Goal: Task Accomplishment & Management: Use online tool/utility

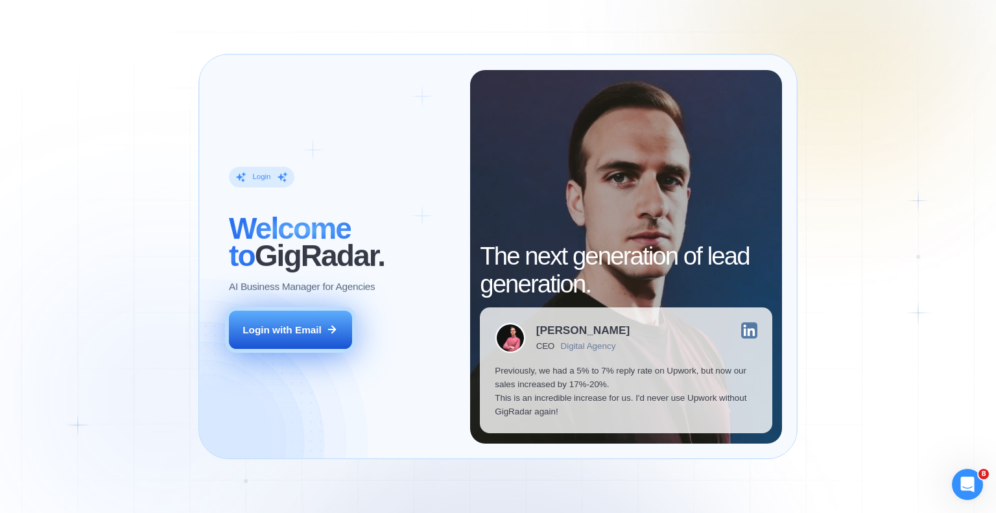
click at [291, 324] on div "Login with Email" at bounding box center [282, 330] width 79 height 14
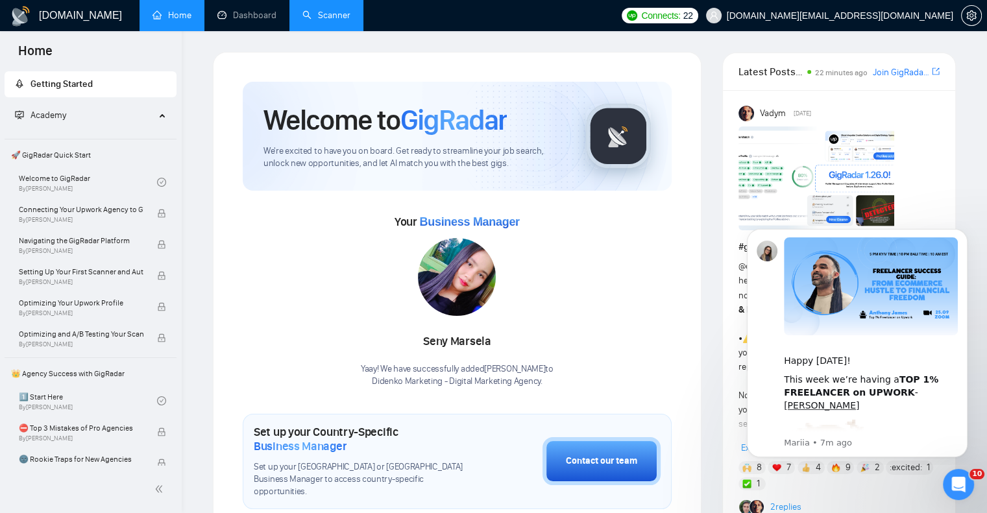
click at [313, 12] on link "Scanner" at bounding box center [326, 15] width 48 height 11
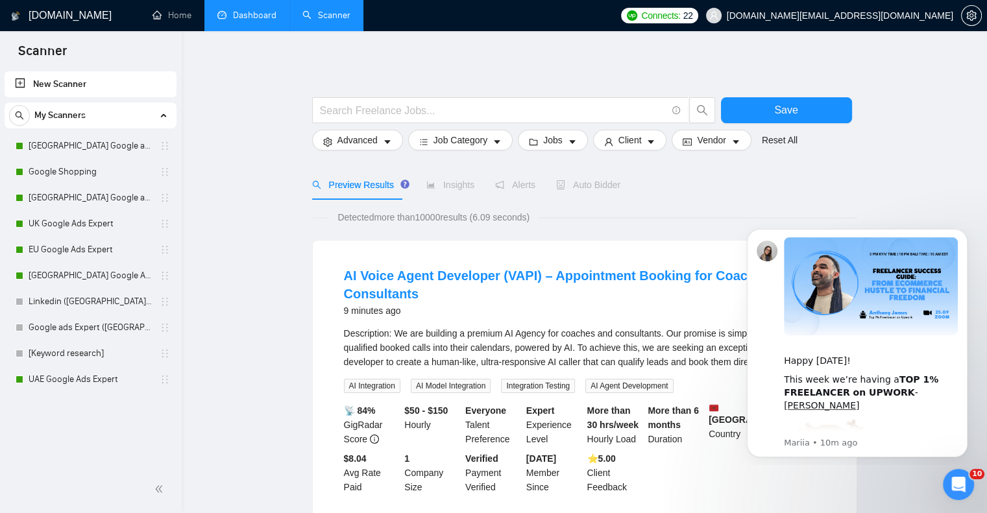
click at [234, 21] on link "Dashboard" at bounding box center [246, 15] width 59 height 11
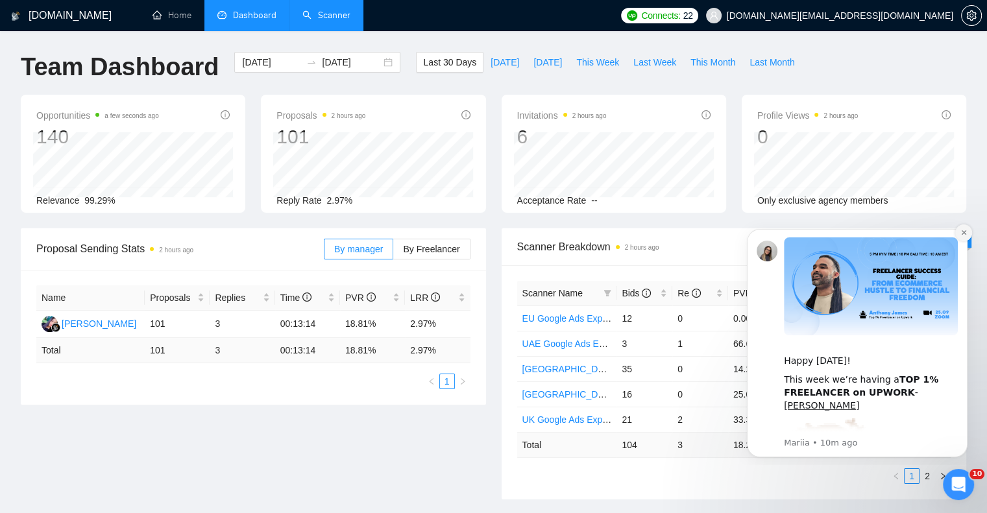
click at [966, 235] on icon "Dismiss notification" at bounding box center [963, 232] width 7 height 7
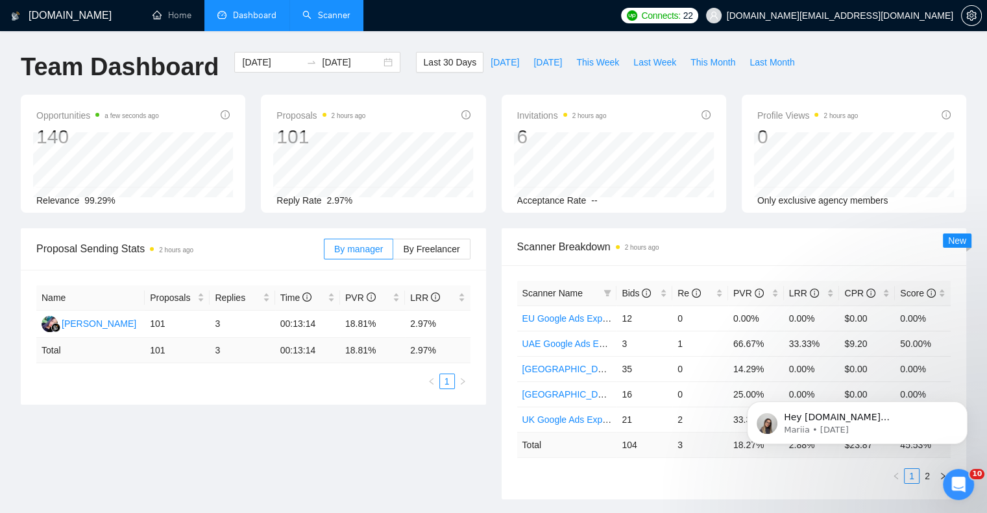
click at [786, 484] on div "Scanner Name Bids Re PVR LRR CPR Score EU Google Ads Expert 12 0 0.00% 0.00% $0…" at bounding box center [733, 382] width 465 height 234
click at [967, 405] on icon "Dismiss notification" at bounding box center [963, 405] width 7 height 7
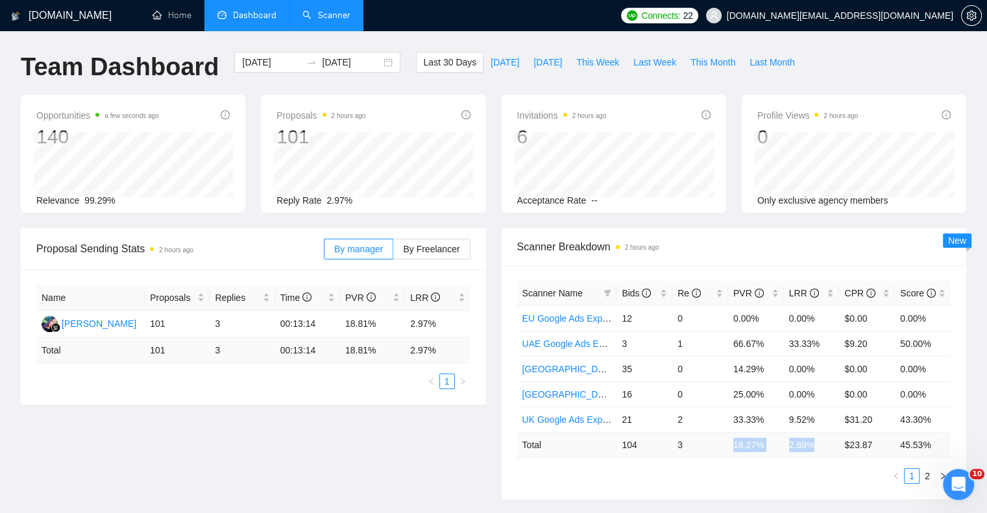
drag, startPoint x: 734, startPoint y: 444, endPoint x: 818, endPoint y: 448, distance: 83.7
click at [818, 448] on tr "Total 104 3 18.27 % 2.88 % $ 23.87 45.53 %" at bounding box center [734, 444] width 434 height 25
click at [635, 292] on span "Bids" at bounding box center [635, 293] width 29 height 10
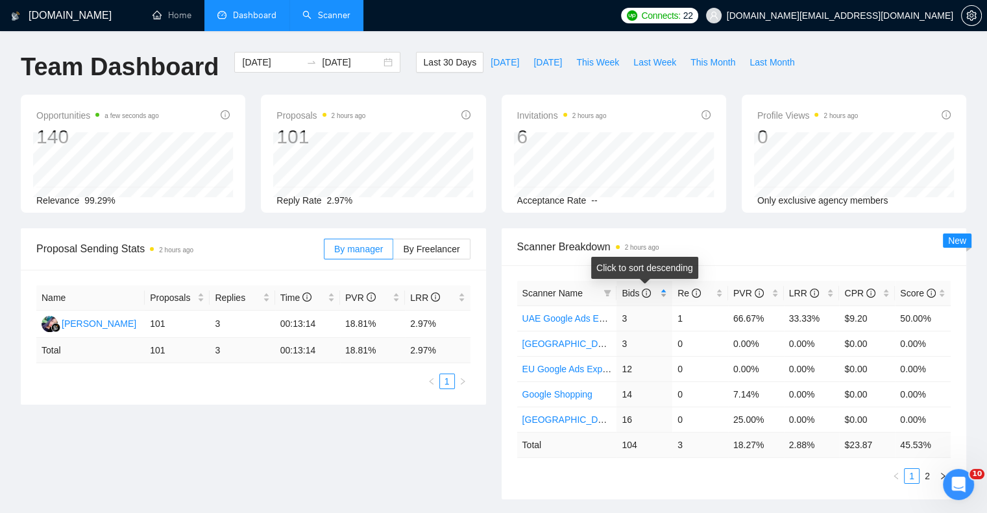
click at [635, 292] on span "Bids" at bounding box center [635, 293] width 29 height 10
click at [924, 476] on link "2" at bounding box center [927, 476] width 14 height 14
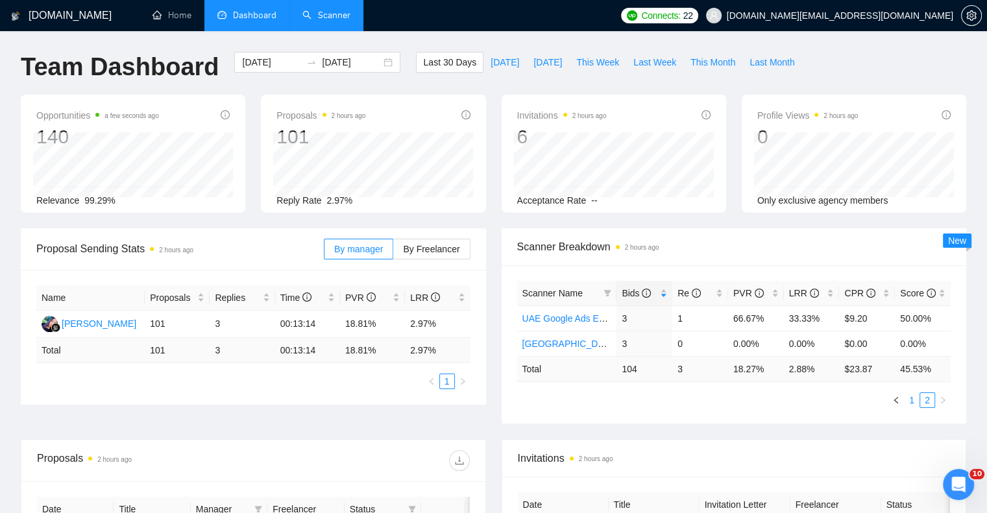
click at [911, 404] on link "1" at bounding box center [911, 400] width 14 height 14
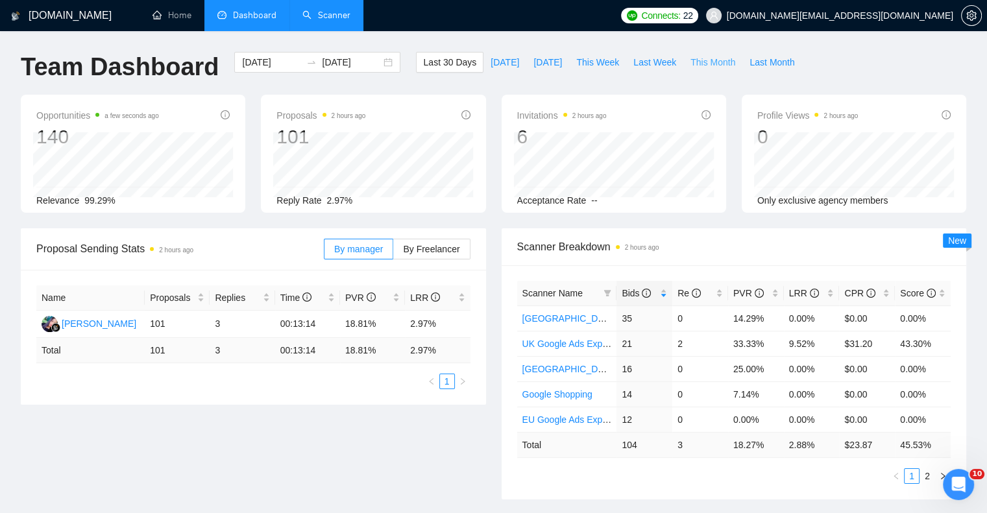
click at [694, 64] on span "This Month" at bounding box center [712, 62] width 45 height 14
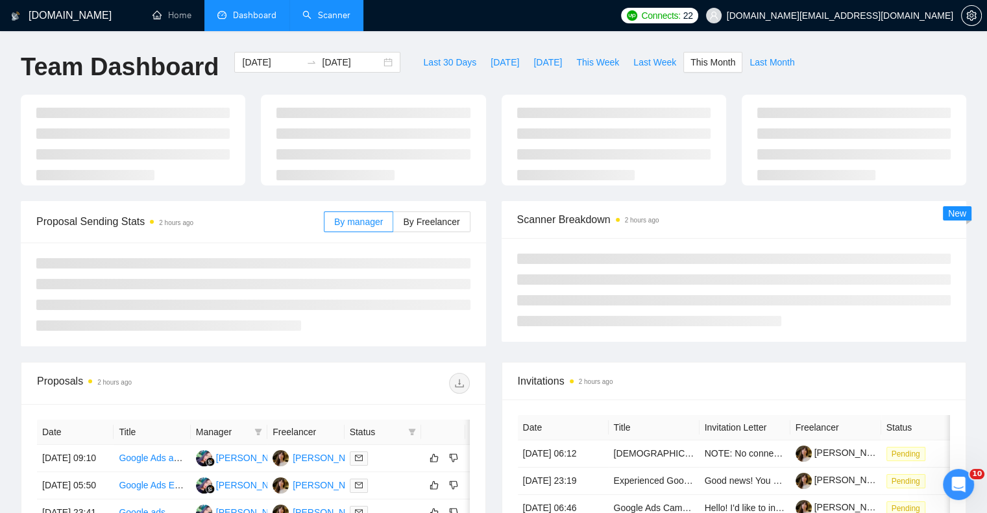
type input "2025-09-01"
type input "2025-09-30"
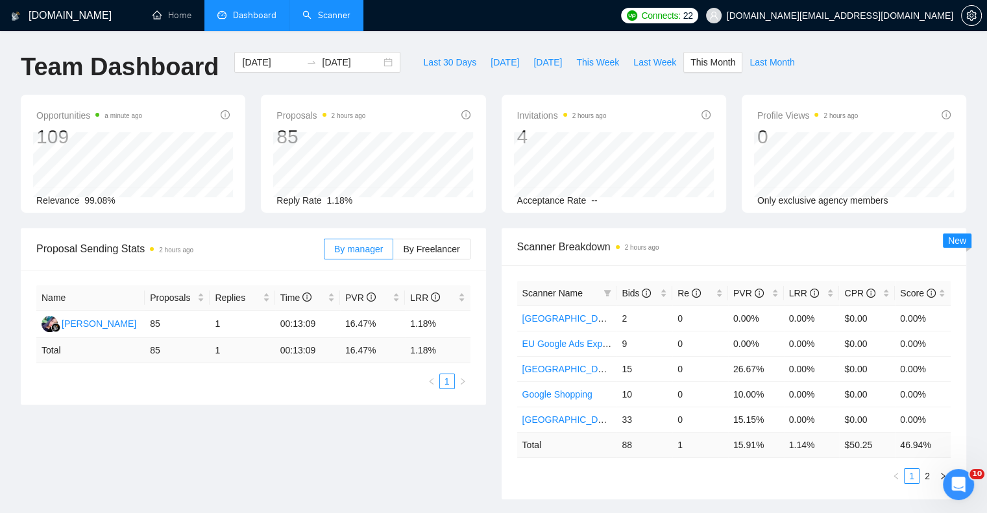
click at [334, 15] on link "Scanner" at bounding box center [326, 15] width 48 height 11
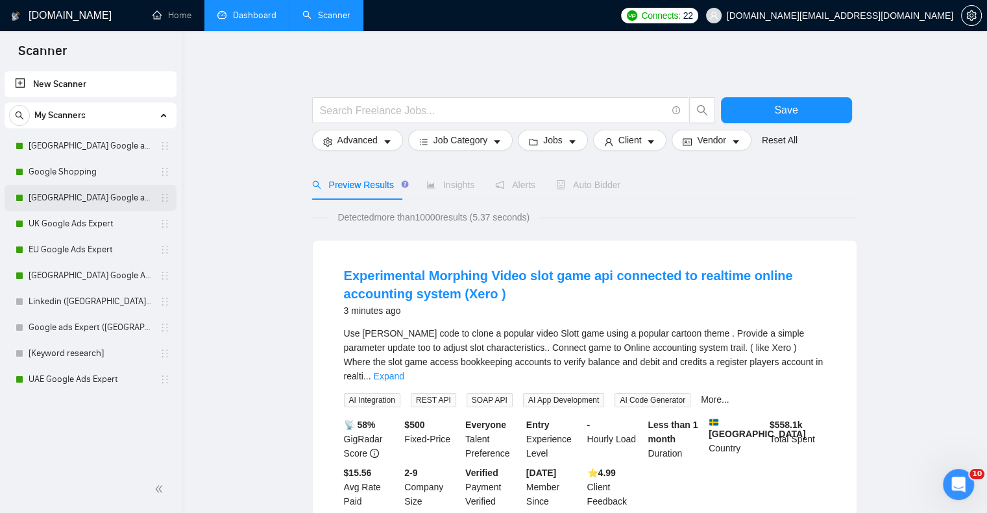
click at [73, 197] on link "[GEOGRAPHIC_DATA] Google ads Expert" at bounding box center [90, 198] width 123 height 26
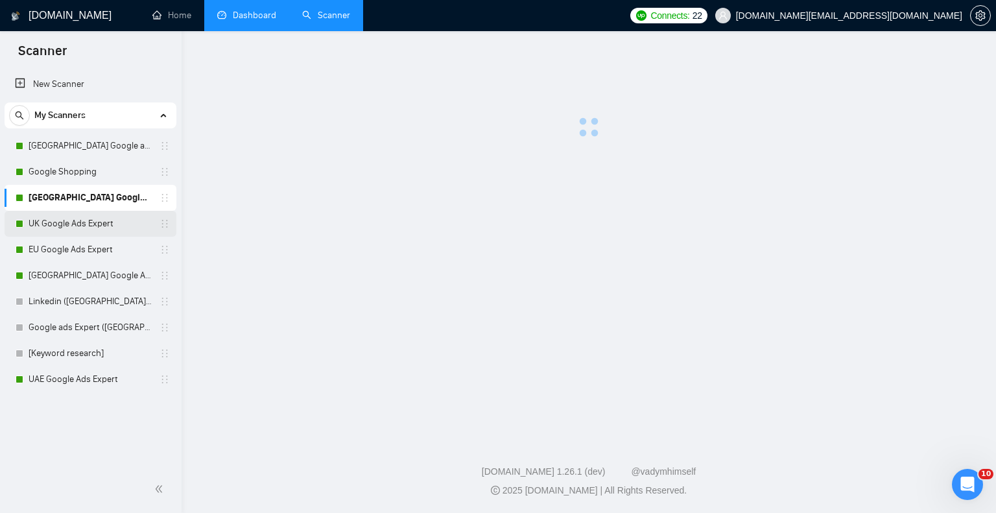
click at [67, 223] on link "UK Google Ads Expert" at bounding box center [90, 224] width 123 height 26
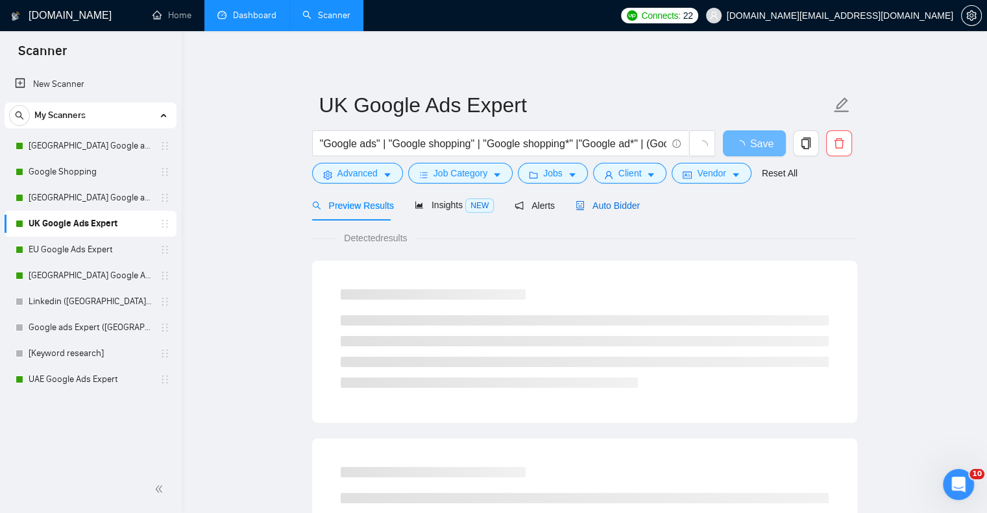
click at [607, 211] on span "Auto Bidder" at bounding box center [607, 205] width 64 height 10
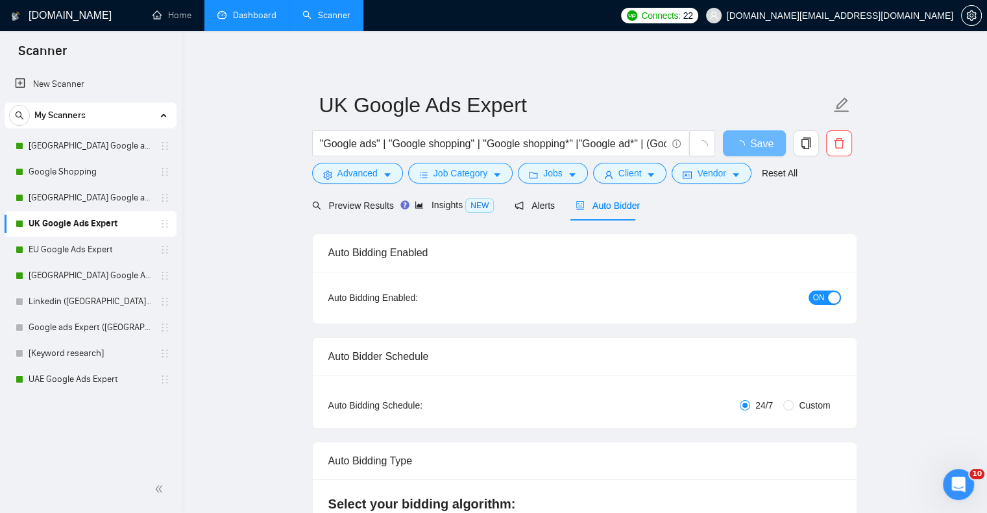
checkbox input "true"
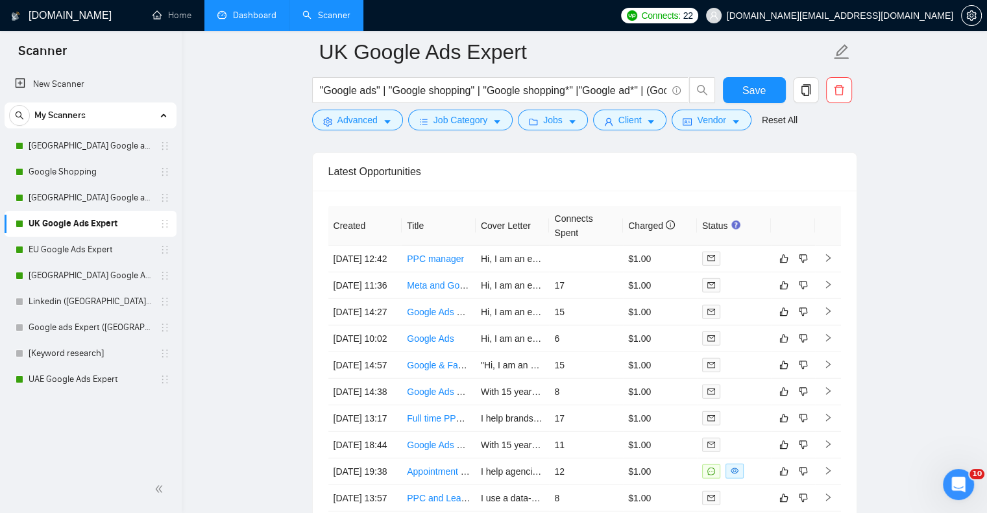
scroll to position [3503, 0]
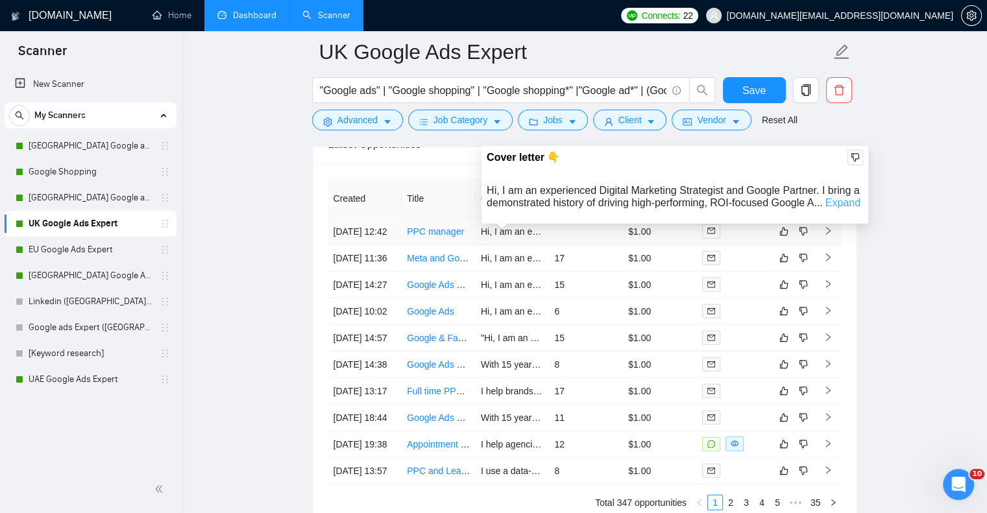
click at [841, 205] on link "Expand" at bounding box center [842, 202] width 35 height 11
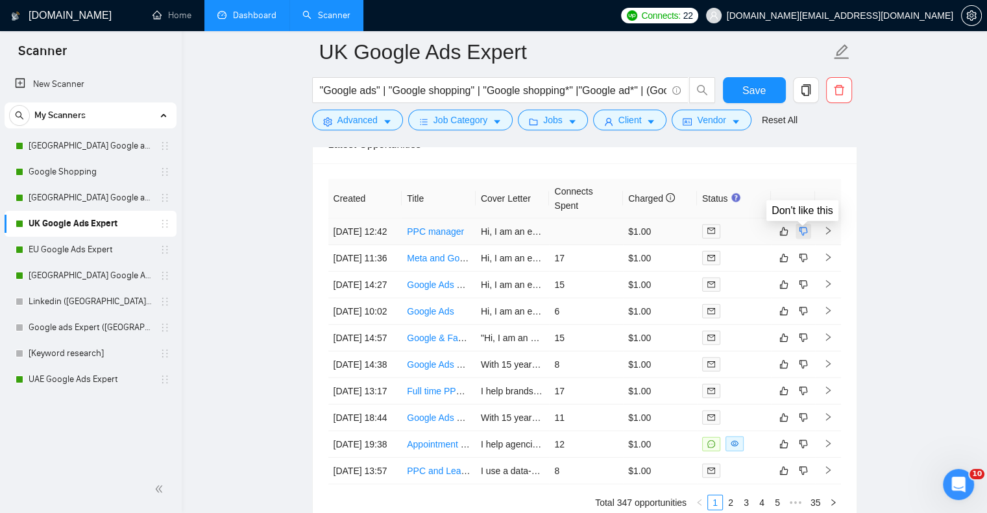
click at [801, 235] on icon "dislike" at bounding box center [803, 231] width 9 height 10
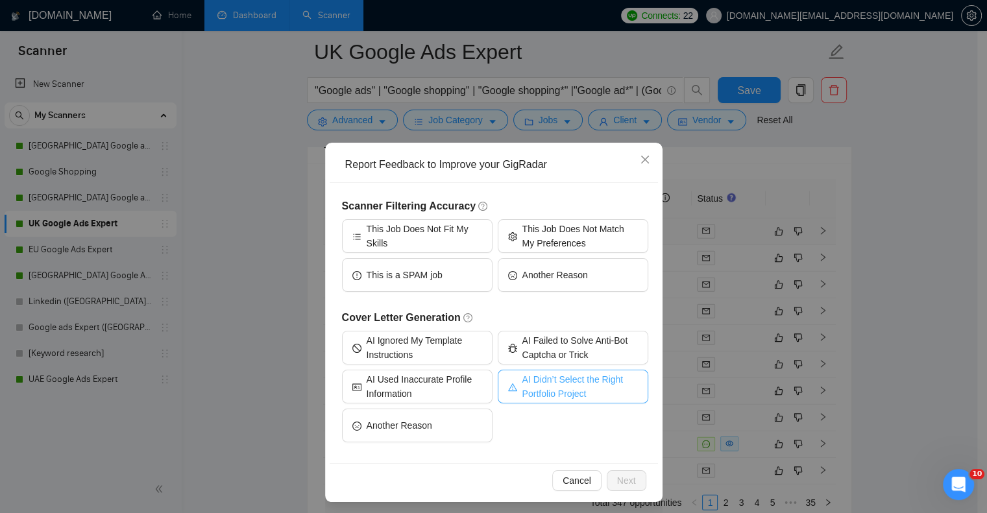
click at [574, 384] on span "AI Didn’t Select the Right Portfolio Project" at bounding box center [579, 386] width 115 height 29
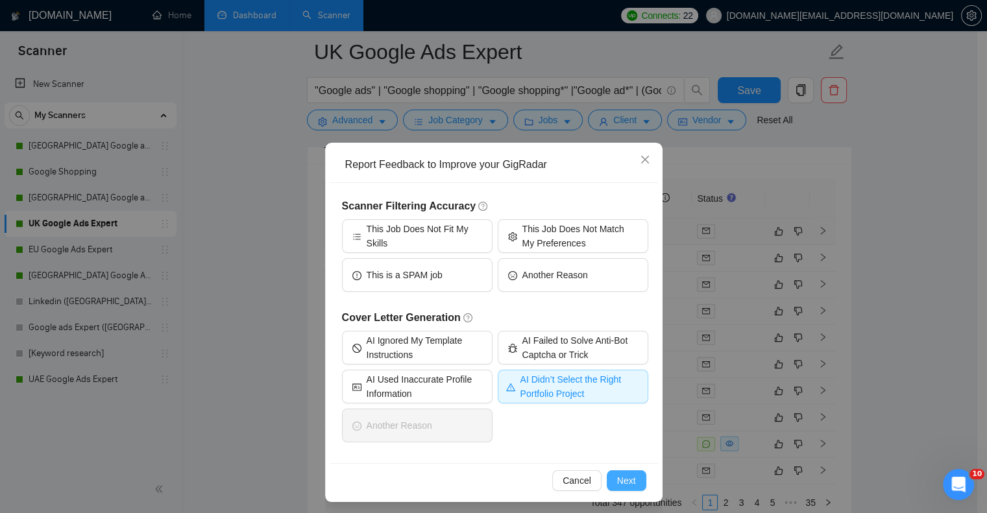
click at [630, 485] on span "Next" at bounding box center [626, 481] width 19 height 14
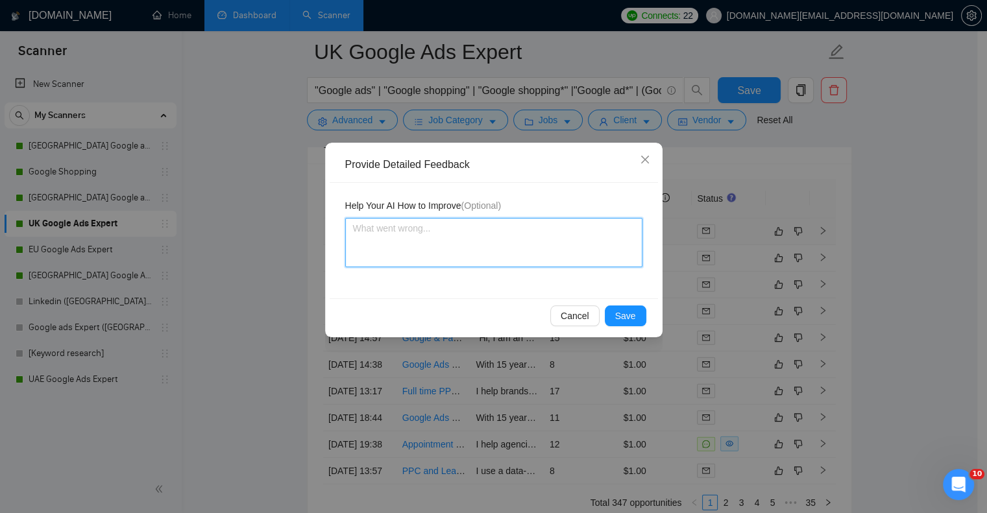
click at [394, 261] on textarea at bounding box center [493, 242] width 297 height 49
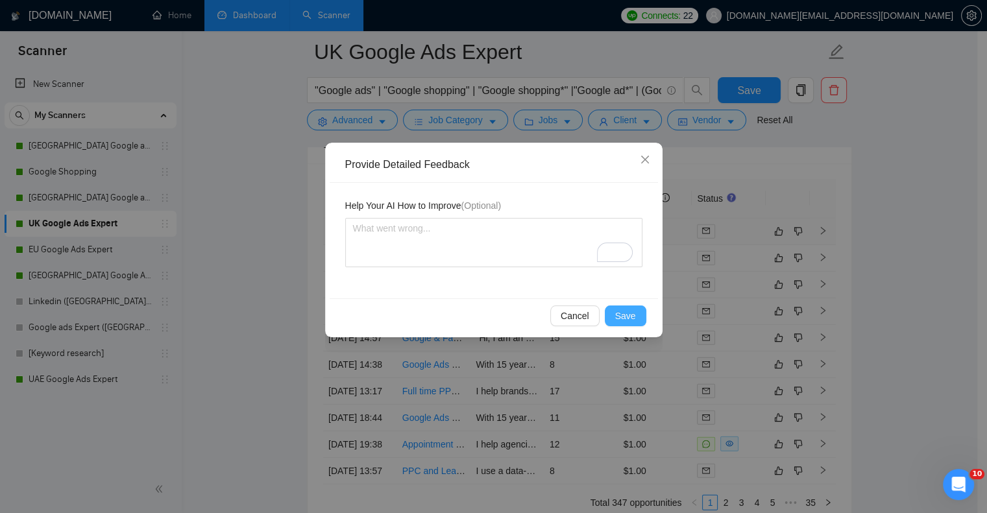
click at [624, 311] on span "Save" at bounding box center [625, 316] width 21 height 14
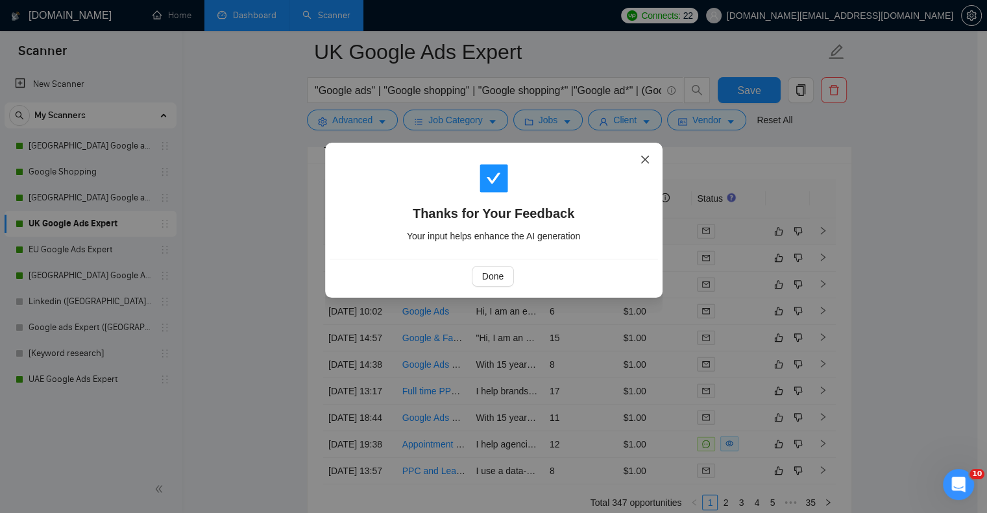
click at [643, 156] on icon "close" at bounding box center [645, 159] width 10 height 10
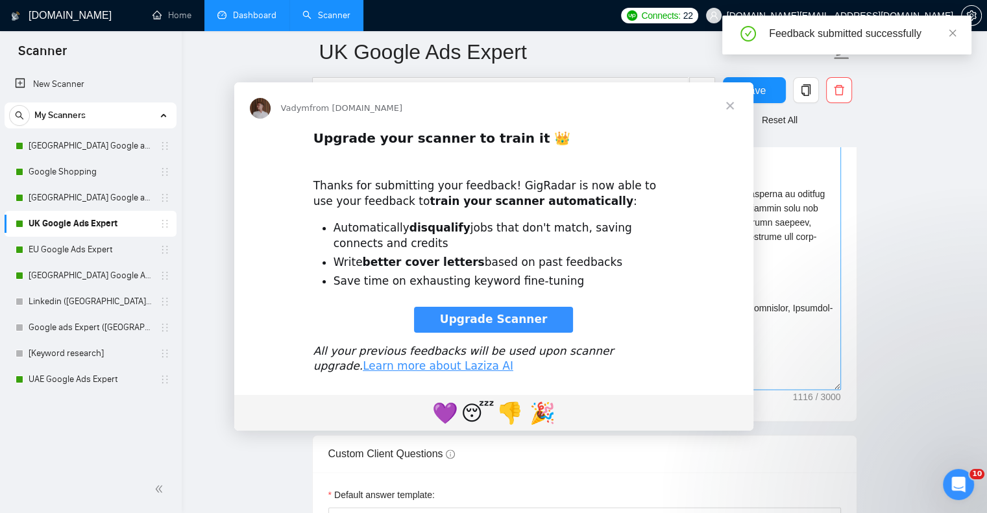
scroll to position [0, 0]
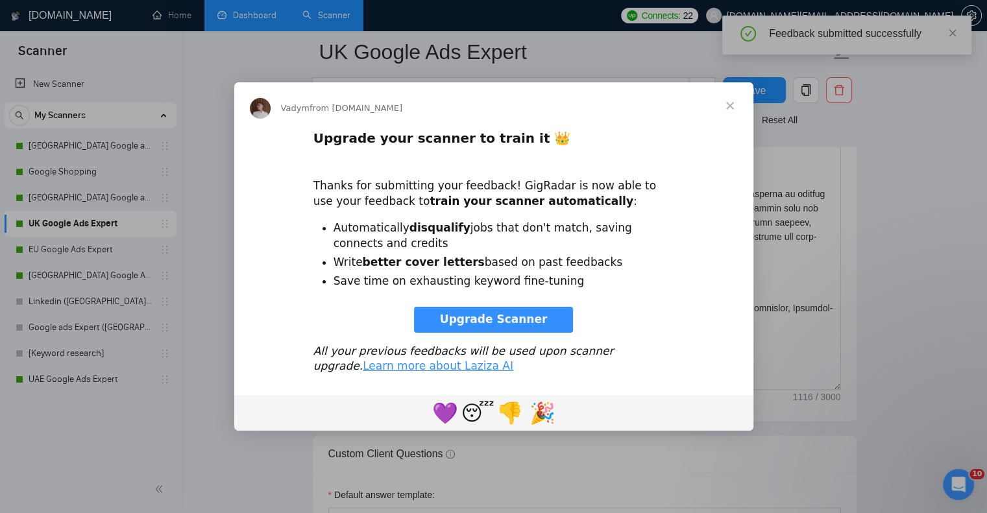
click at [732, 101] on span "Close" at bounding box center [729, 105] width 47 height 47
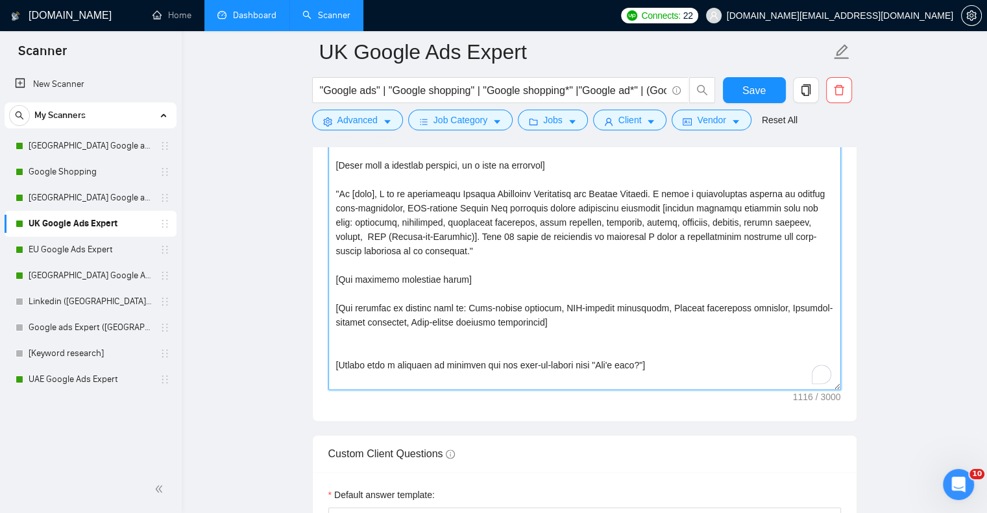
click at [359, 275] on textarea "Cover letter template:" at bounding box center [584, 244] width 512 height 292
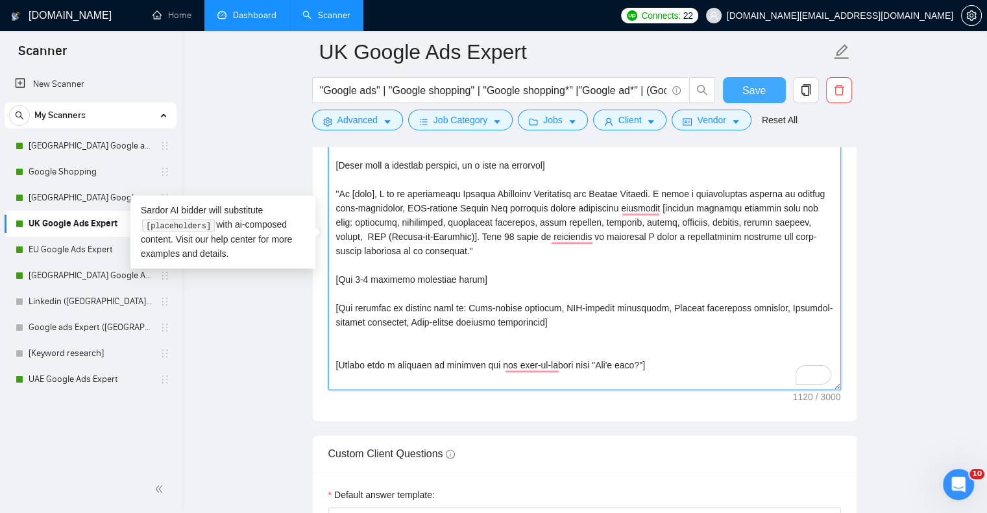
type textarea "[Act as a highly experienced digital advertising strategist and Google Ads expe…"
click at [764, 88] on span "Save" at bounding box center [753, 90] width 23 height 16
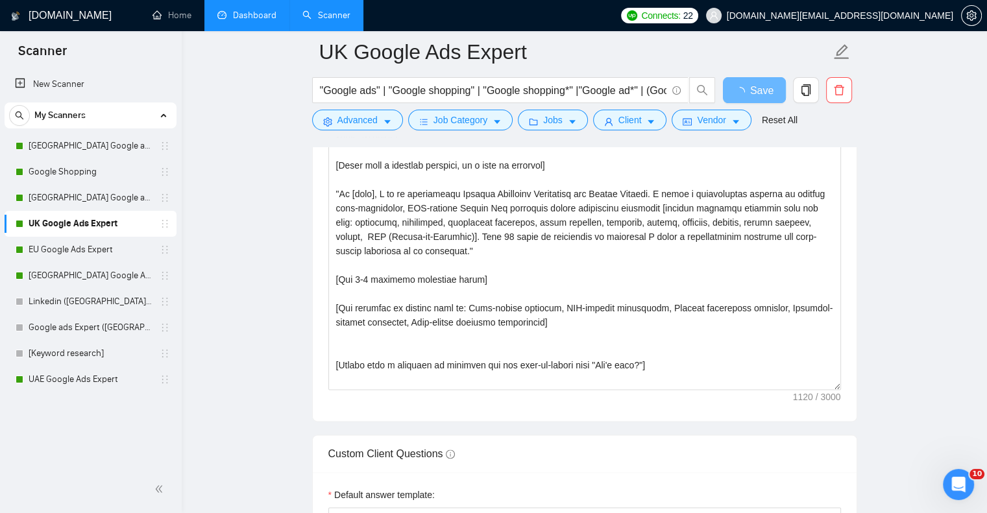
drag, startPoint x: 81, startPoint y: 194, endPoint x: 503, endPoint y: 186, distance: 421.8
click at [81, 194] on link "[GEOGRAPHIC_DATA] Google ads Expert" at bounding box center [90, 198] width 123 height 26
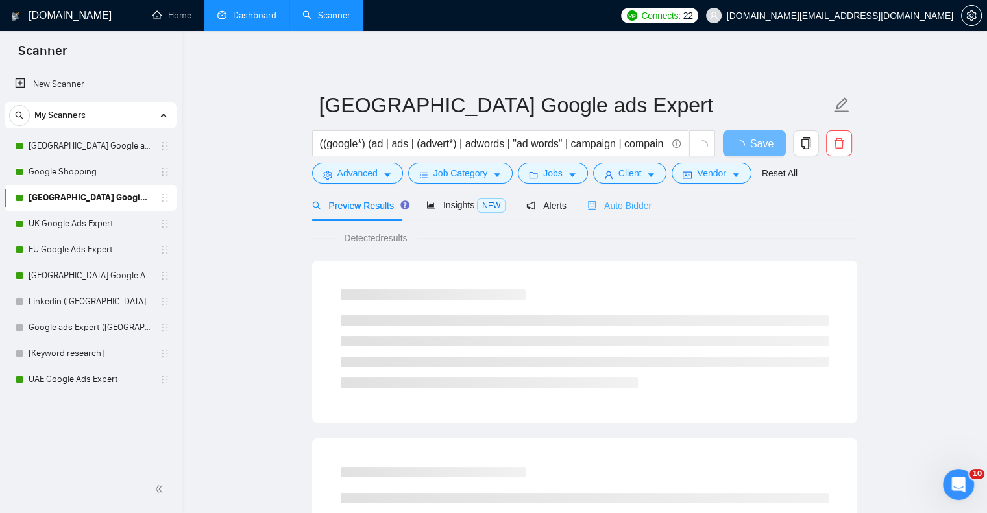
click at [620, 214] on div "Auto Bidder" at bounding box center [619, 205] width 64 height 30
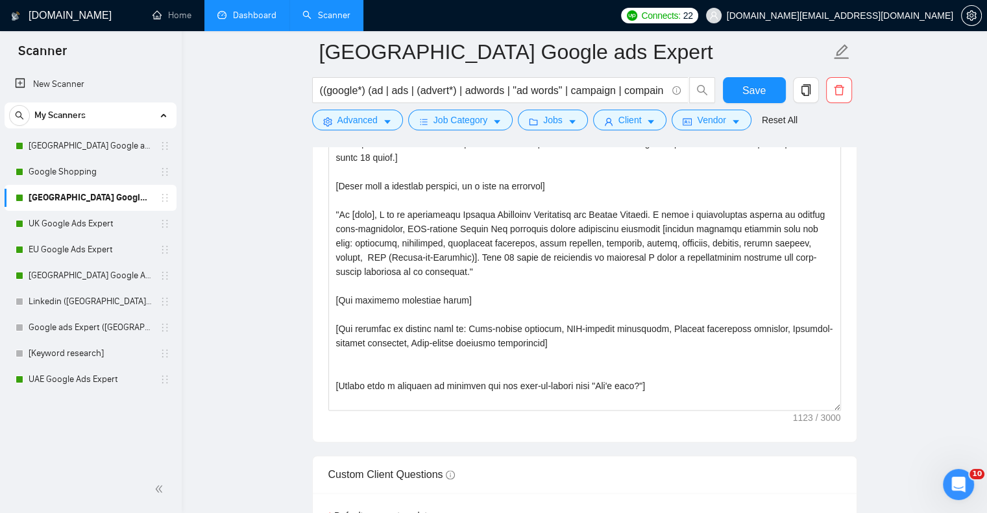
scroll to position [86, 0]
click at [58, 282] on link "[GEOGRAPHIC_DATA] Google Ads Expert" at bounding box center [90, 276] width 123 height 26
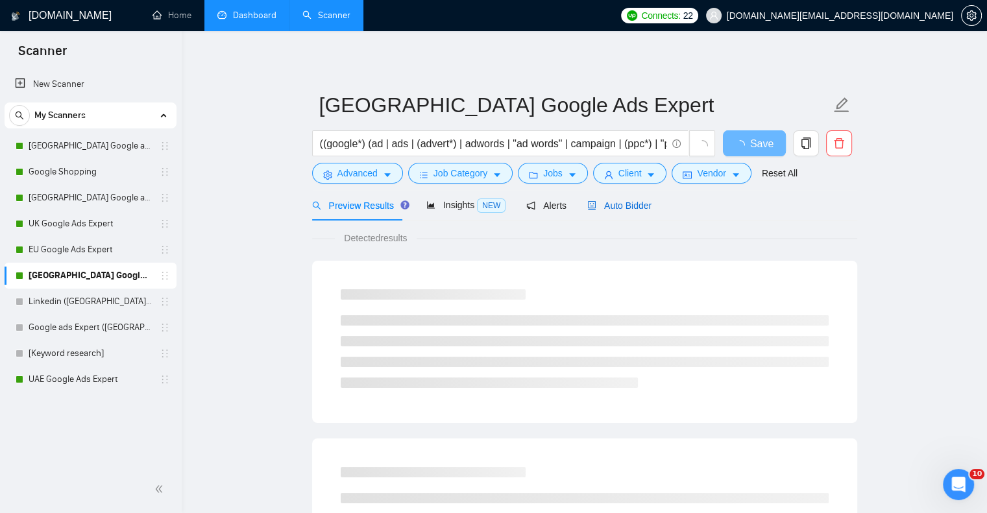
click at [618, 211] on div "Auto Bidder" at bounding box center [619, 206] width 64 height 14
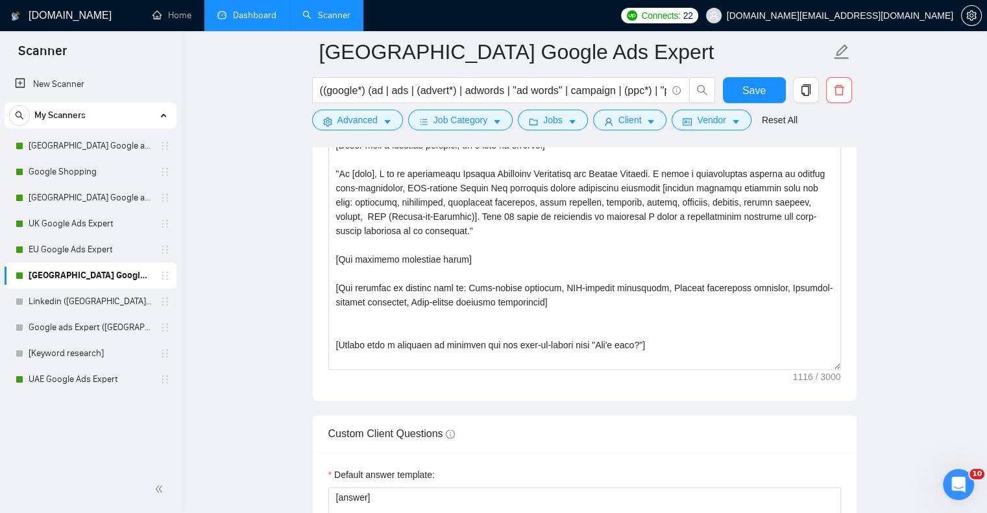
scroll to position [1622, 0]
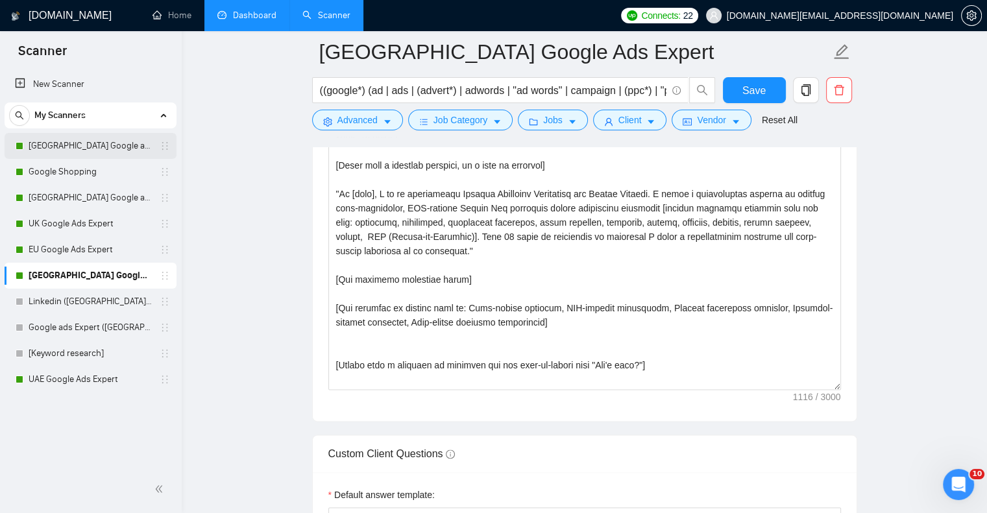
click at [81, 139] on link "[GEOGRAPHIC_DATA] Google ads Expert" at bounding box center [90, 146] width 123 height 26
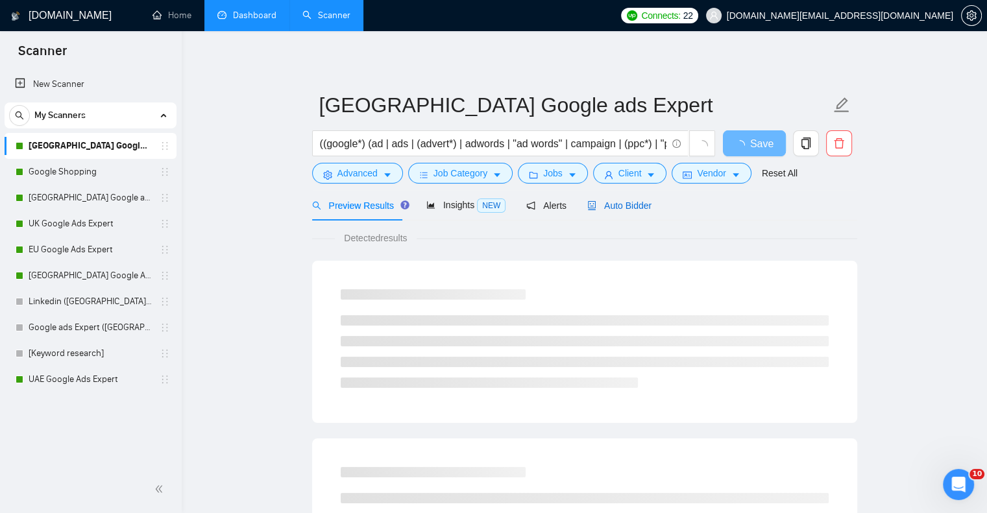
click at [619, 210] on span "Auto Bidder" at bounding box center [619, 205] width 64 height 10
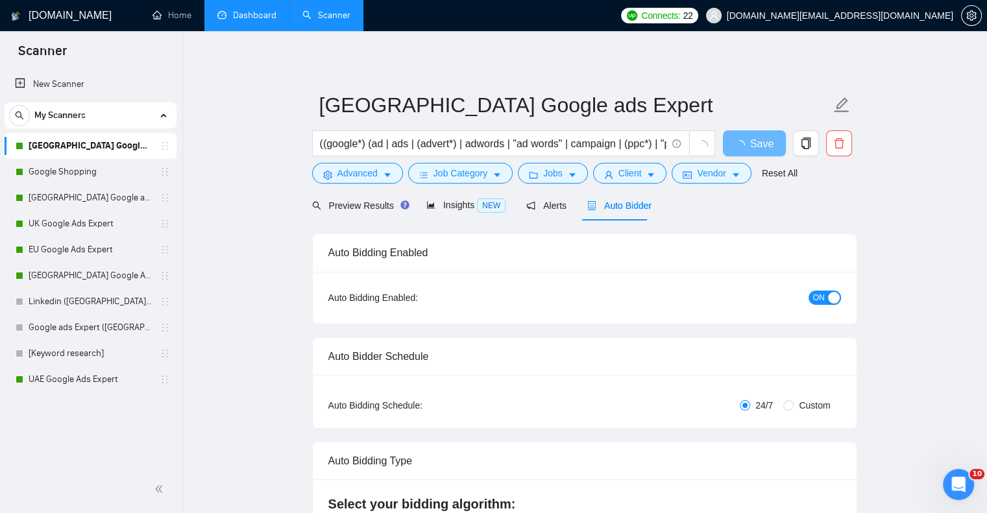
checkbox input "true"
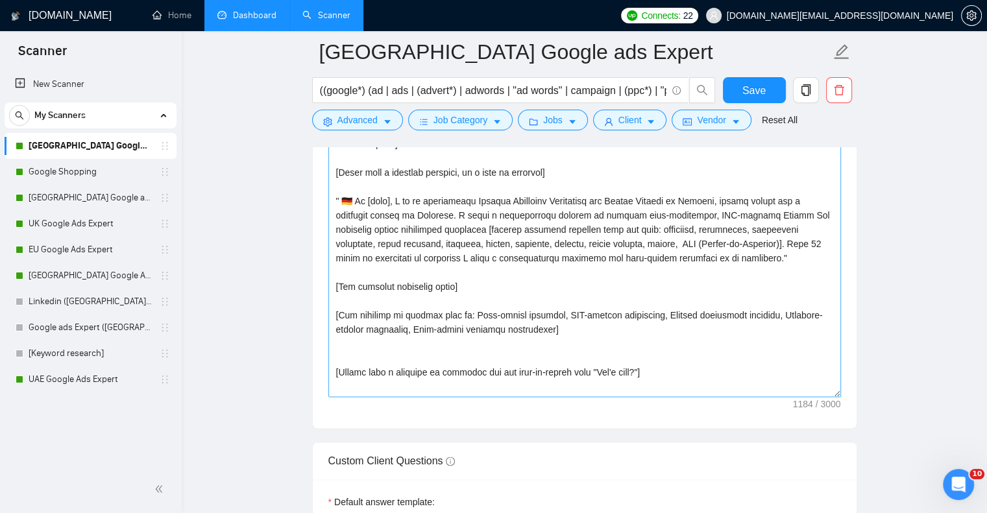
scroll to position [1622, 0]
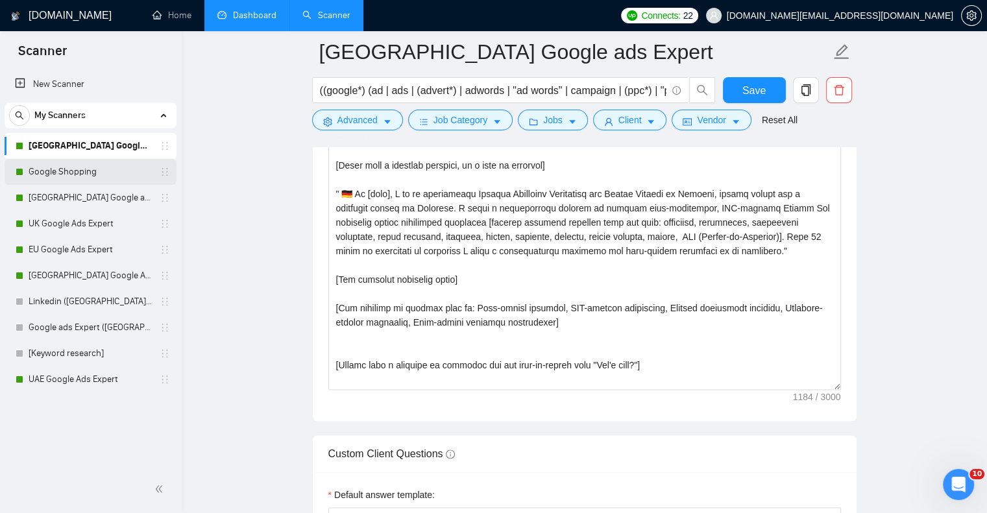
click at [88, 173] on link "Google Shopping" at bounding box center [90, 172] width 123 height 26
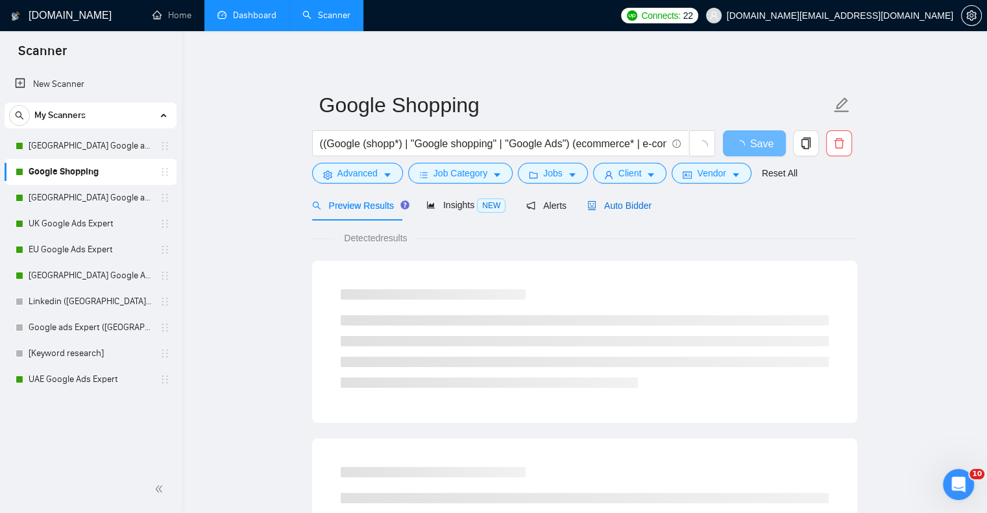
click at [635, 201] on span "Auto Bidder" at bounding box center [619, 205] width 64 height 10
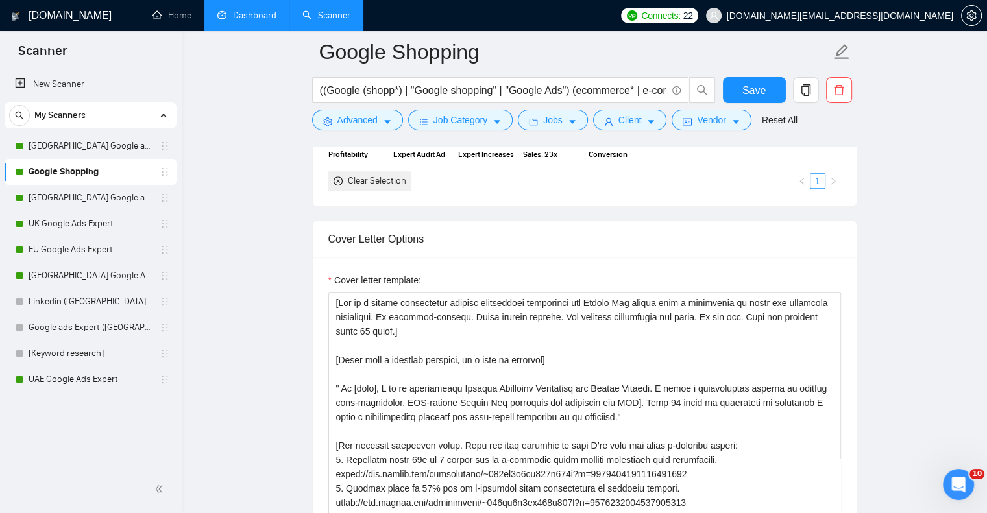
scroll to position [1557, 0]
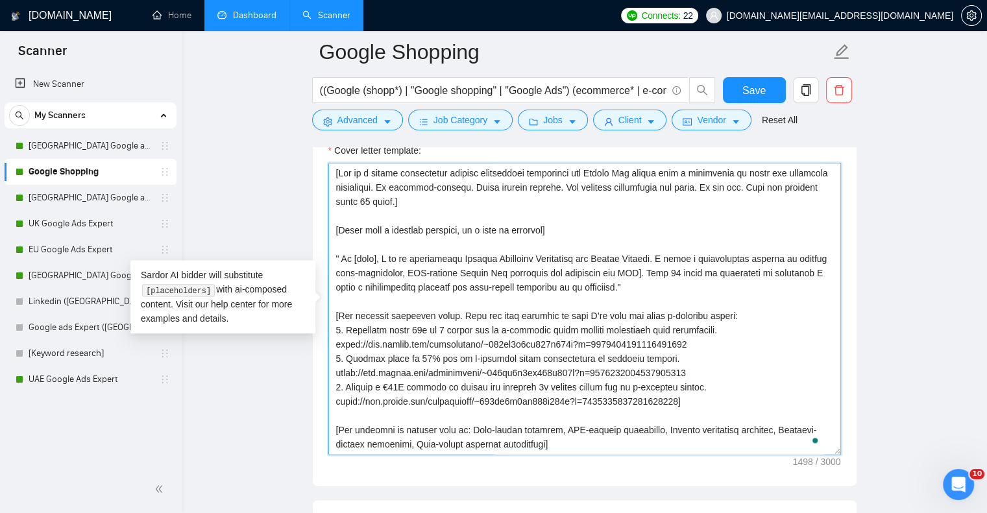
drag, startPoint x: 337, startPoint y: 329, endPoint x: 704, endPoint y: 396, distance: 373.2
click at [704, 396] on textarea "Cover letter template:" at bounding box center [584, 309] width 512 height 292
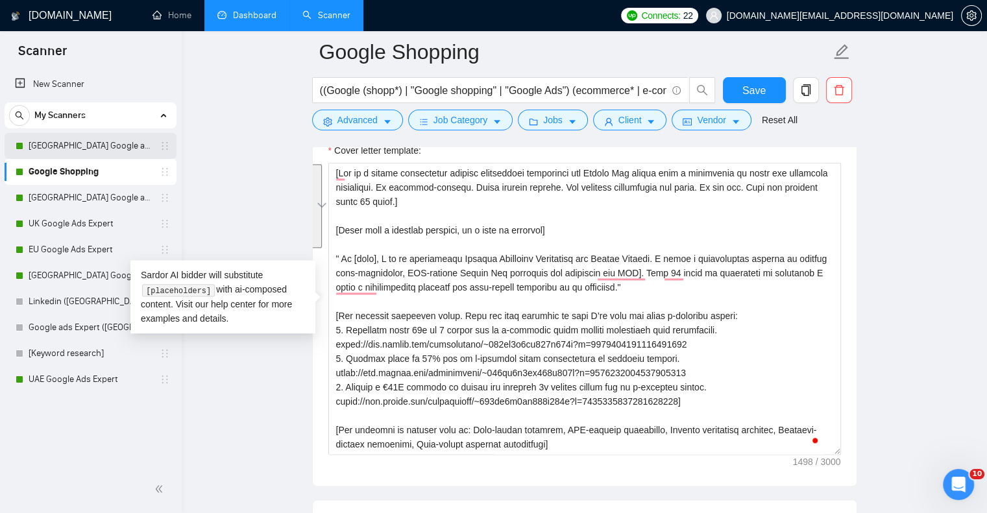
click at [132, 149] on link "[GEOGRAPHIC_DATA] Google ads Expert" at bounding box center [90, 146] width 123 height 26
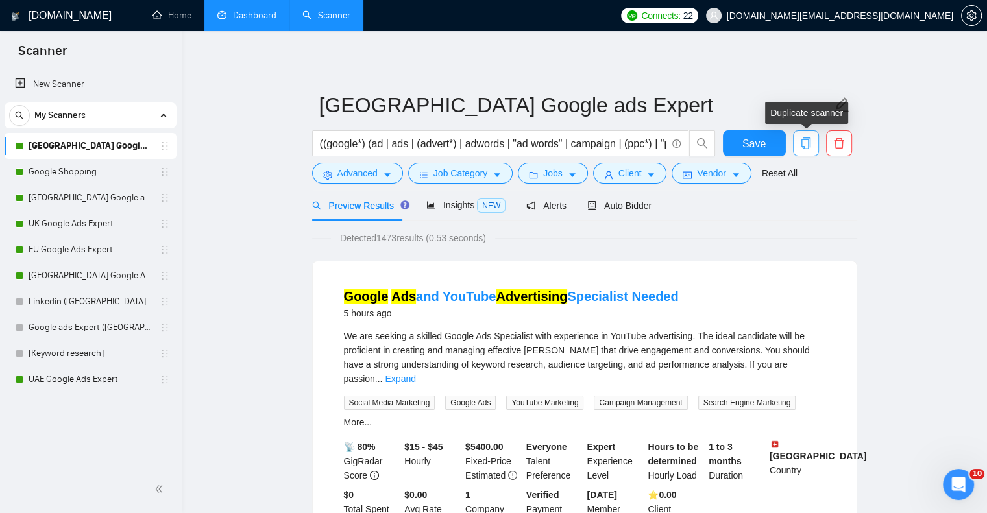
click at [806, 141] on icon "copy" at bounding box center [806, 144] width 12 height 12
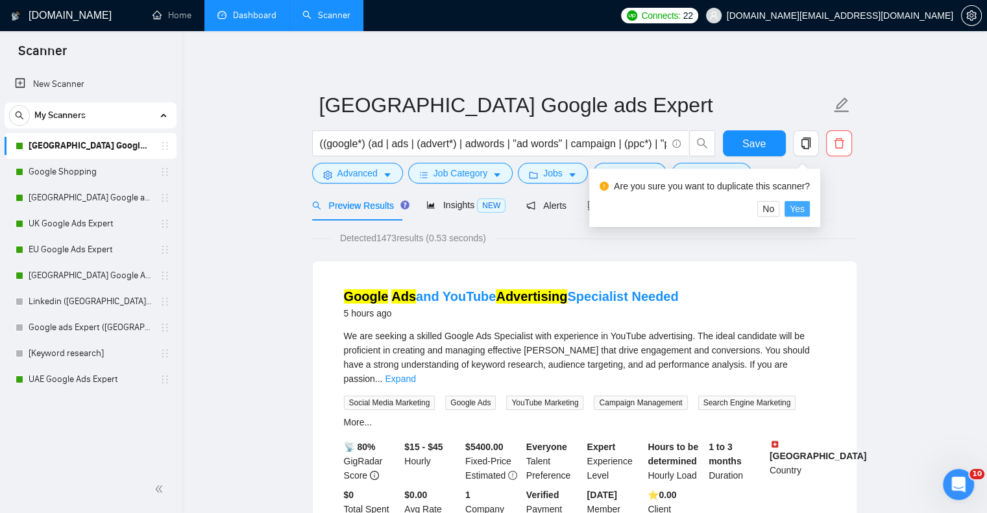
click at [795, 210] on span "Yes" at bounding box center [796, 209] width 15 height 14
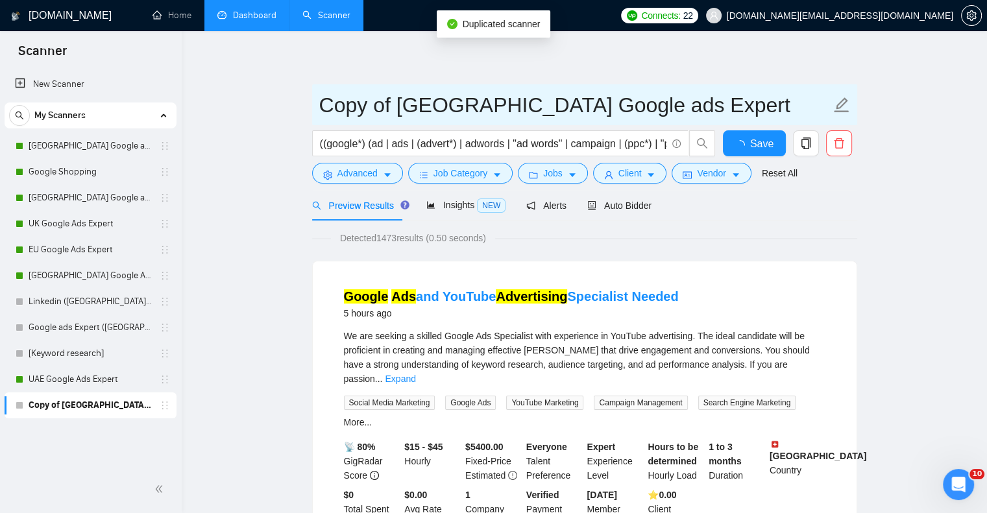
drag, startPoint x: 484, startPoint y: 108, endPoint x: 312, endPoint y: 109, distance: 171.9
click at [312, 109] on span "Copy of Germany Google ads Expert" at bounding box center [584, 104] width 545 height 41
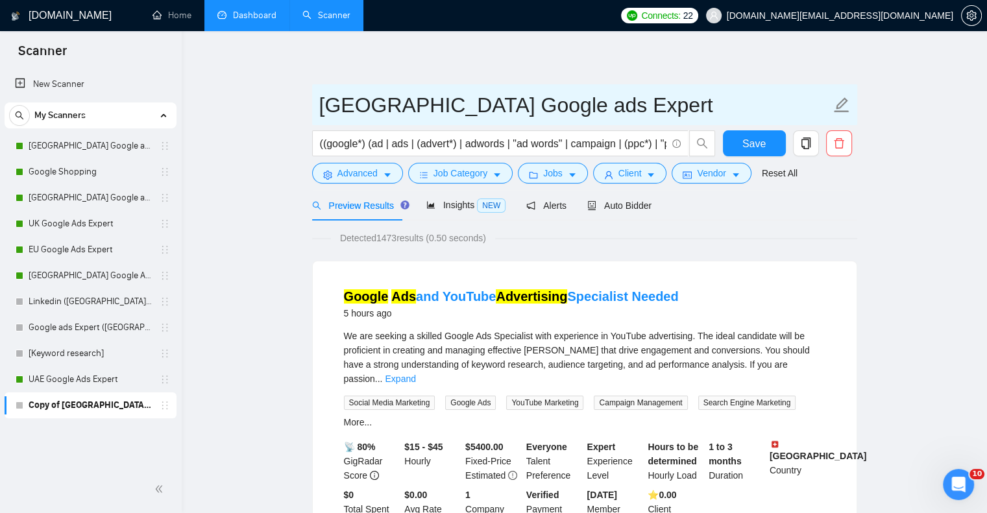
type input "[GEOGRAPHIC_DATA] Google ads Expert"
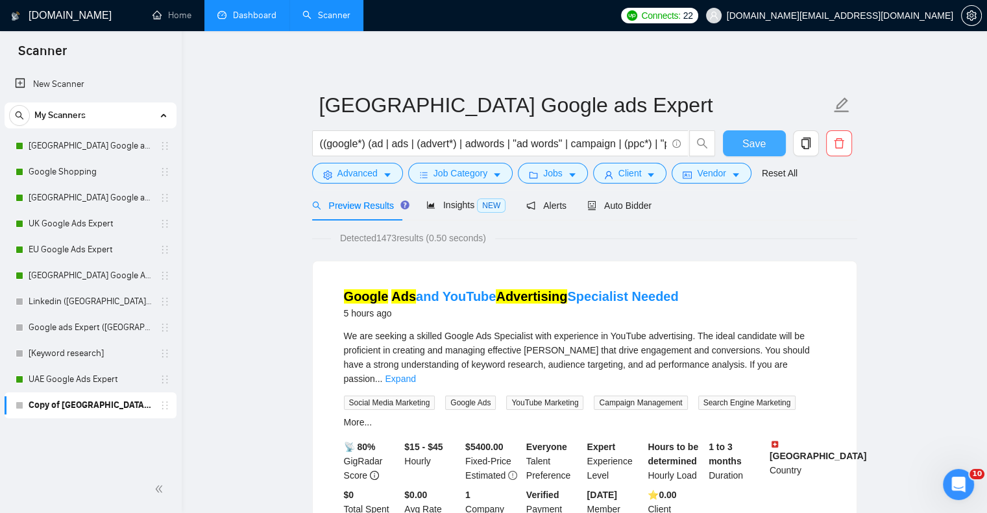
click at [751, 145] on span "Save" at bounding box center [753, 144] width 23 height 16
click at [483, 179] on span "Job Category" at bounding box center [460, 173] width 54 height 14
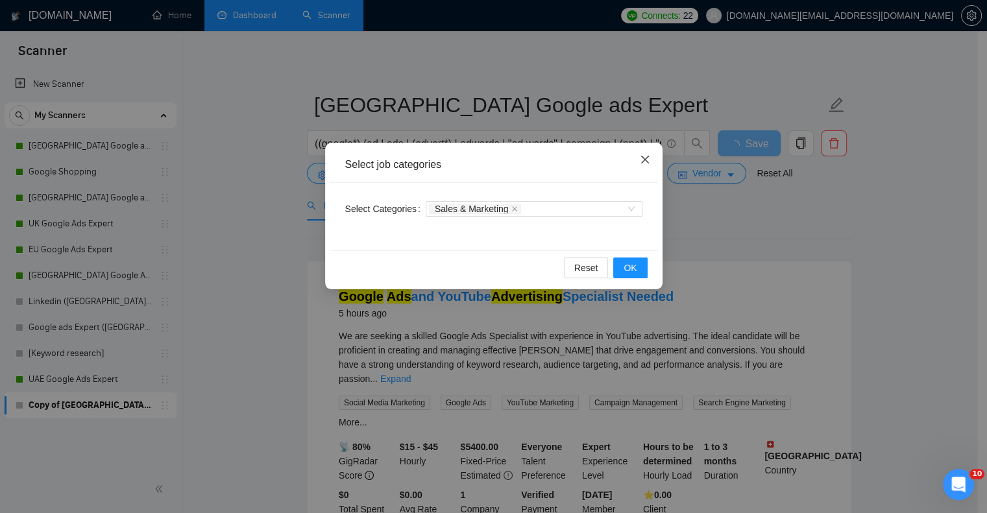
click at [651, 155] on span "Close" at bounding box center [644, 160] width 35 height 35
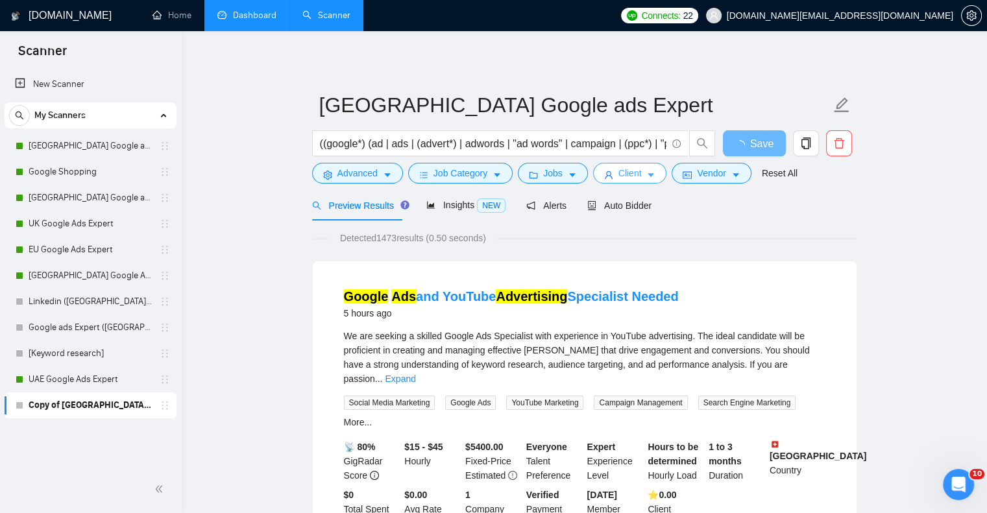
click at [646, 176] on icon "caret-down" at bounding box center [650, 175] width 9 height 9
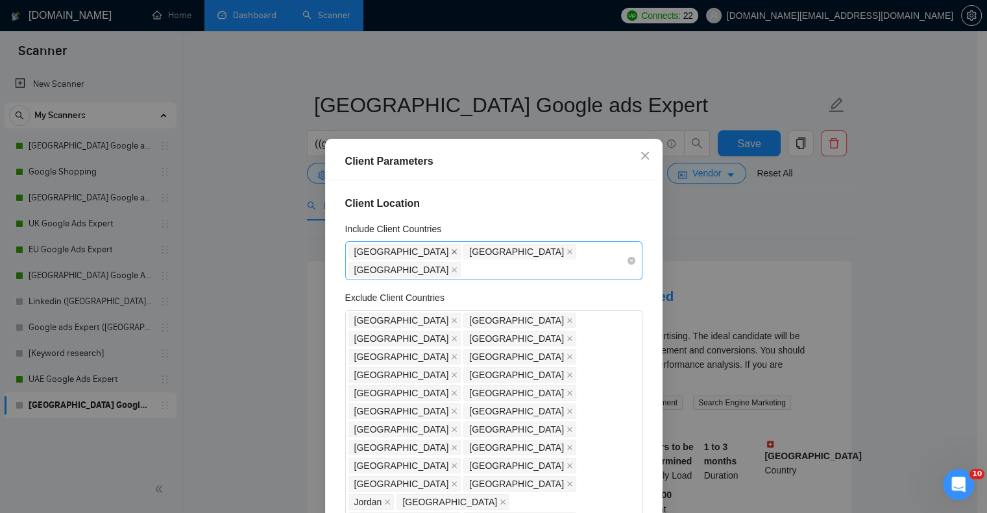
click at [452, 252] on icon "close" at bounding box center [454, 251] width 5 height 5
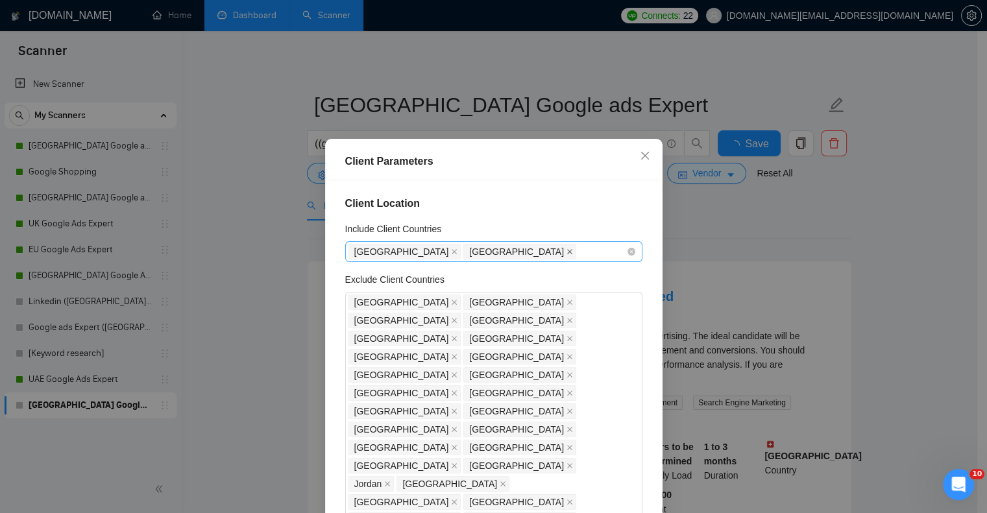
click at [566, 253] on icon "close" at bounding box center [569, 251] width 6 height 6
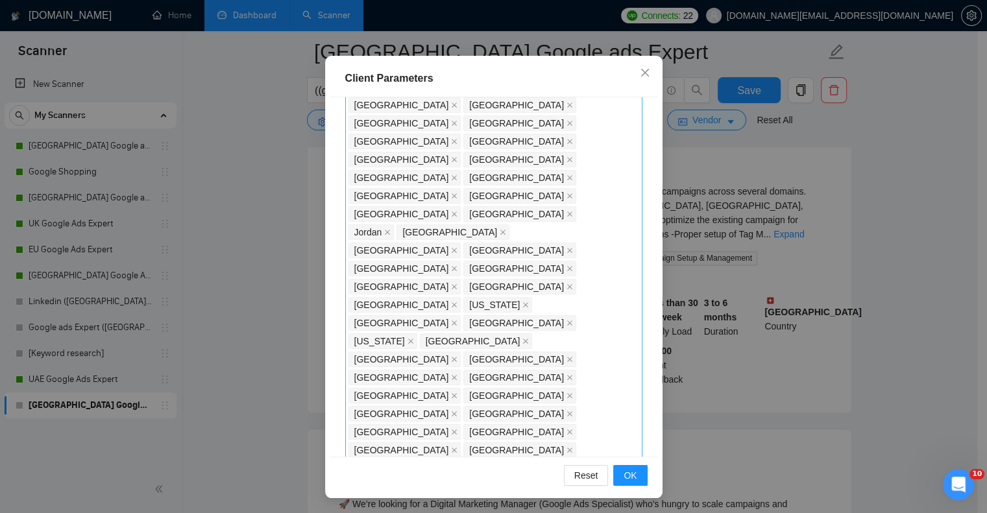
scroll to position [91, 0]
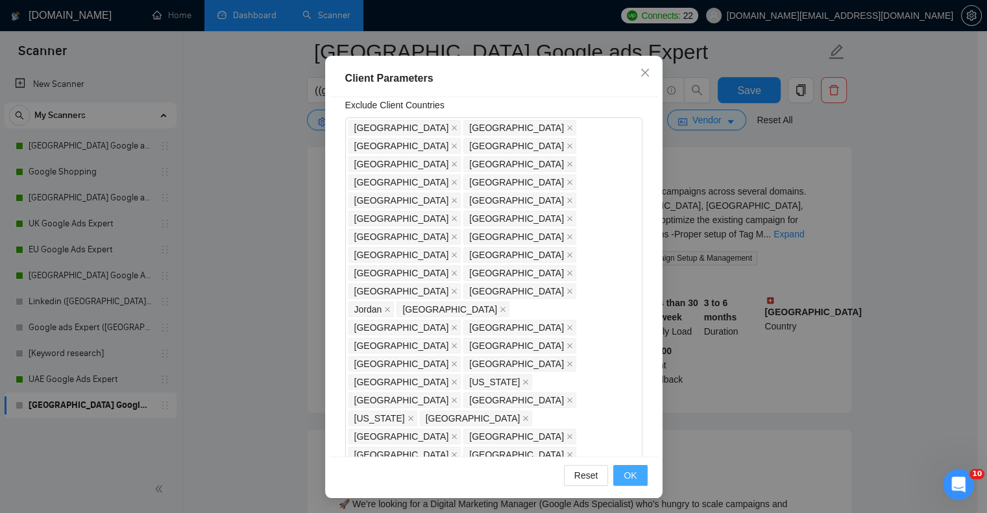
click at [623, 472] on span "OK" at bounding box center [629, 475] width 13 height 14
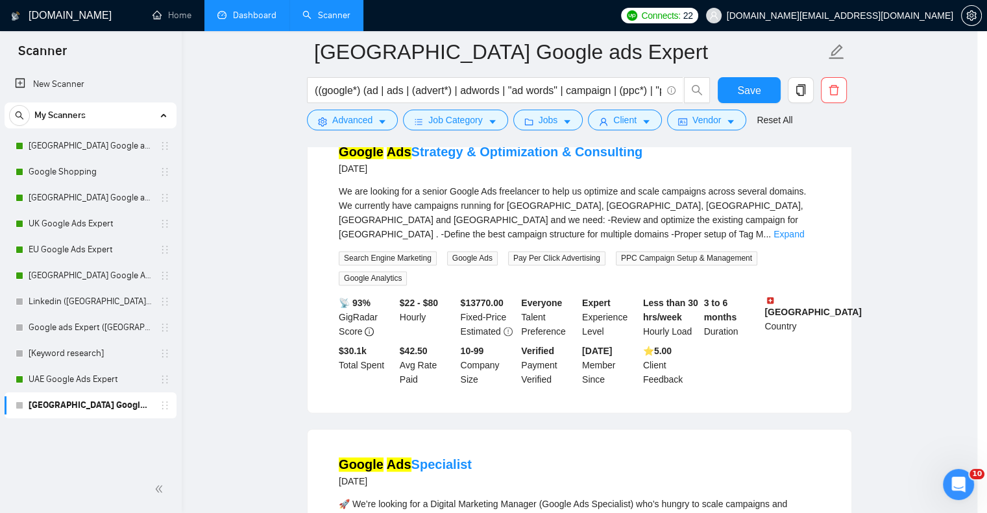
scroll to position [22, 0]
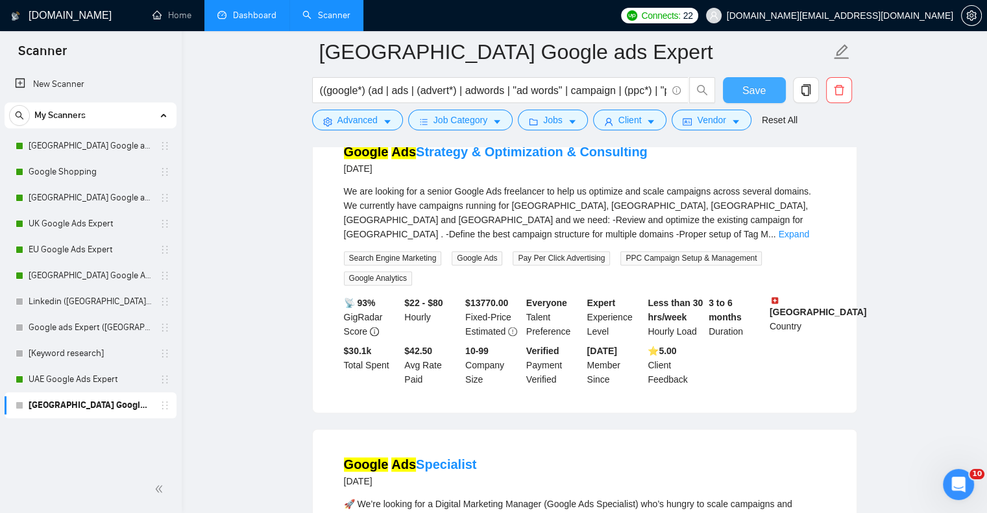
click at [758, 89] on span "Save" at bounding box center [753, 90] width 23 height 16
click at [650, 122] on icon "caret-down" at bounding box center [650, 121] width 9 height 9
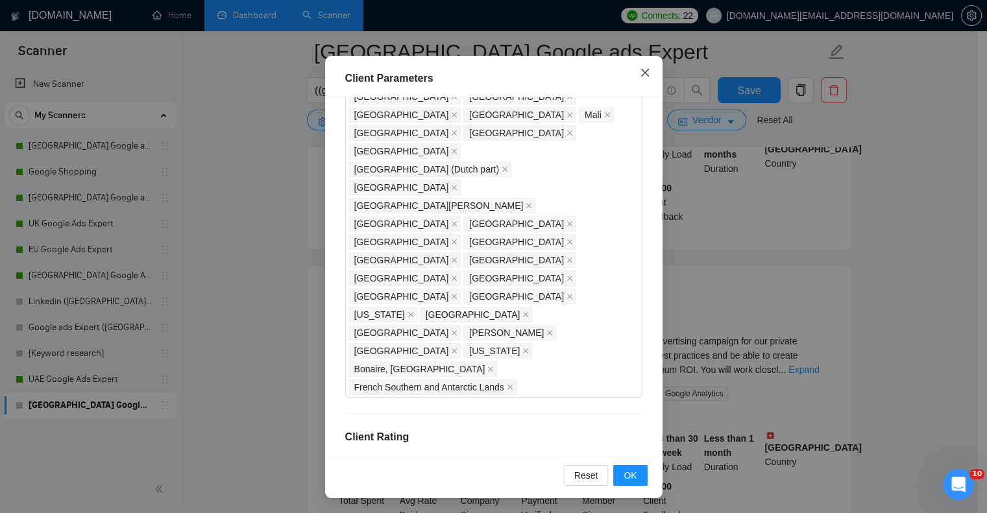
scroll to position [2781, 0]
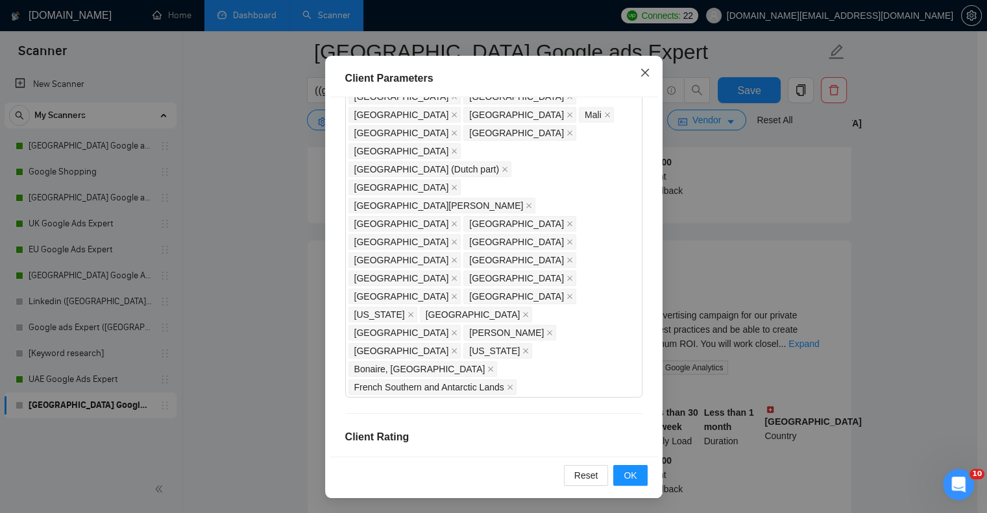
click at [645, 66] on span "Close" at bounding box center [644, 73] width 35 height 35
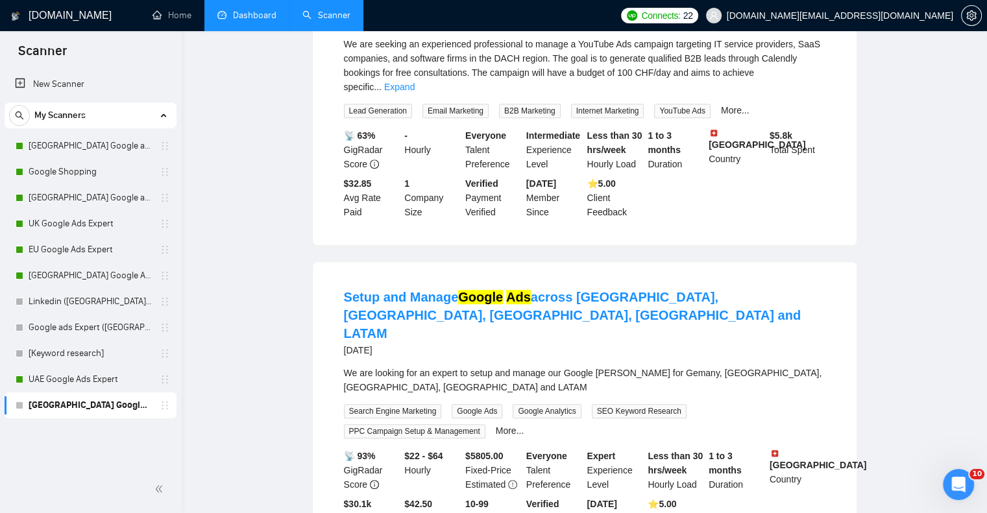
scroll to position [0, 0]
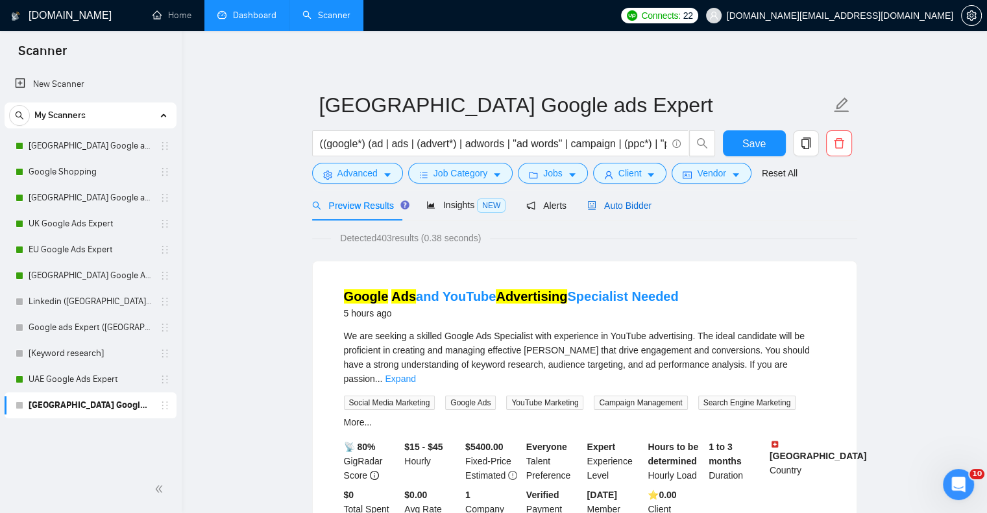
click at [634, 206] on span "Auto Bidder" at bounding box center [619, 205] width 64 height 10
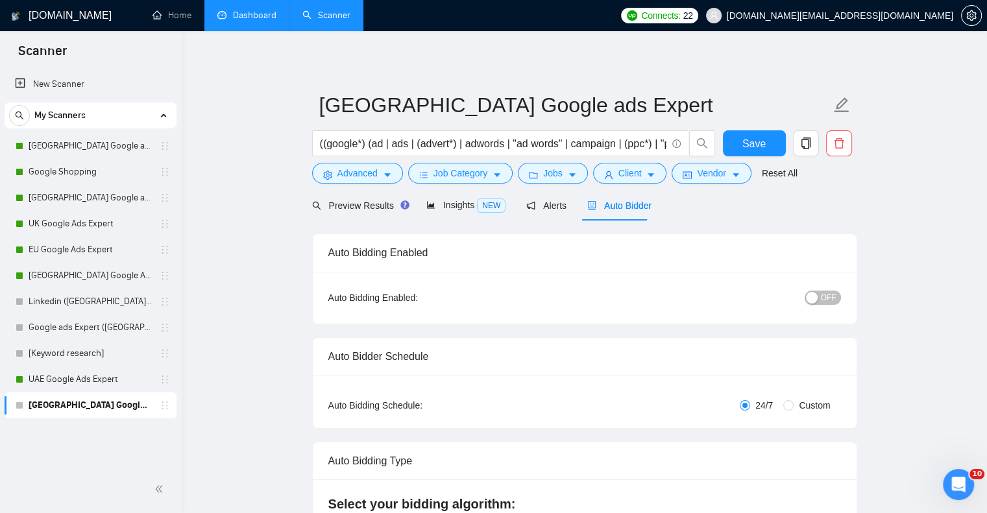
click at [833, 296] on span "OFF" at bounding box center [829, 298] width 16 height 14
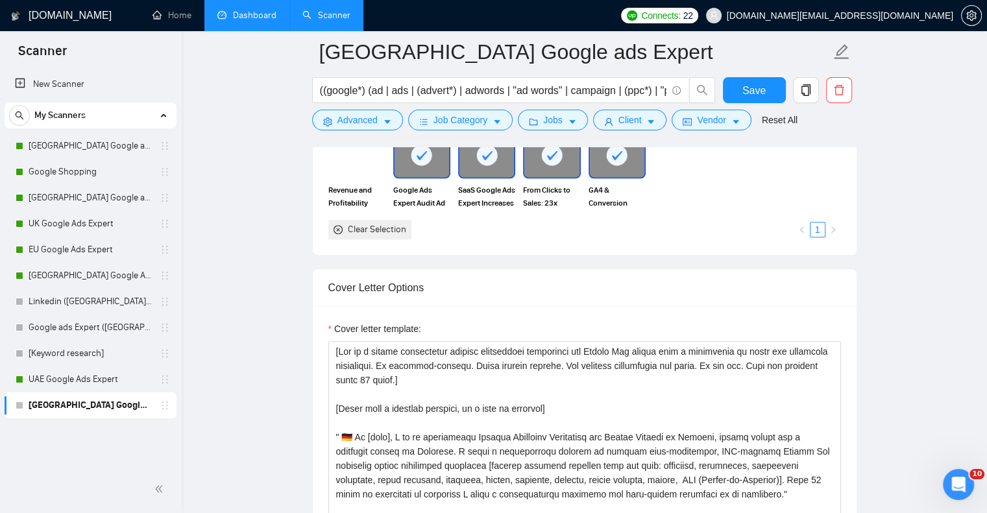
scroll to position [1427, 0]
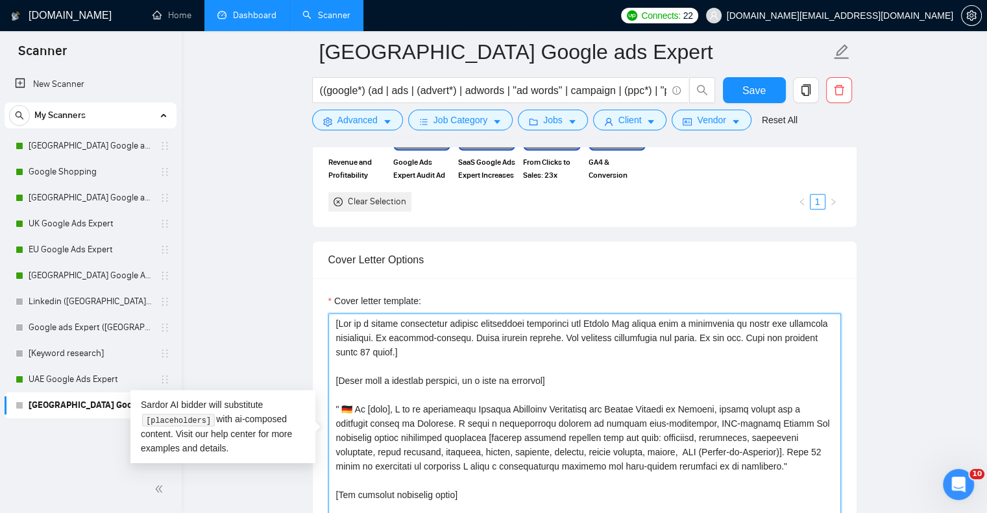
drag, startPoint x: 341, startPoint y: 383, endPoint x: 350, endPoint y: 383, distance: 8.4
click at [350, 383] on textarea "Cover letter template:" at bounding box center [584, 459] width 512 height 292
paste textarea "🇭"
type textarea "[Act as a highly experienced digital advertising strategist and Google Ads expe…"
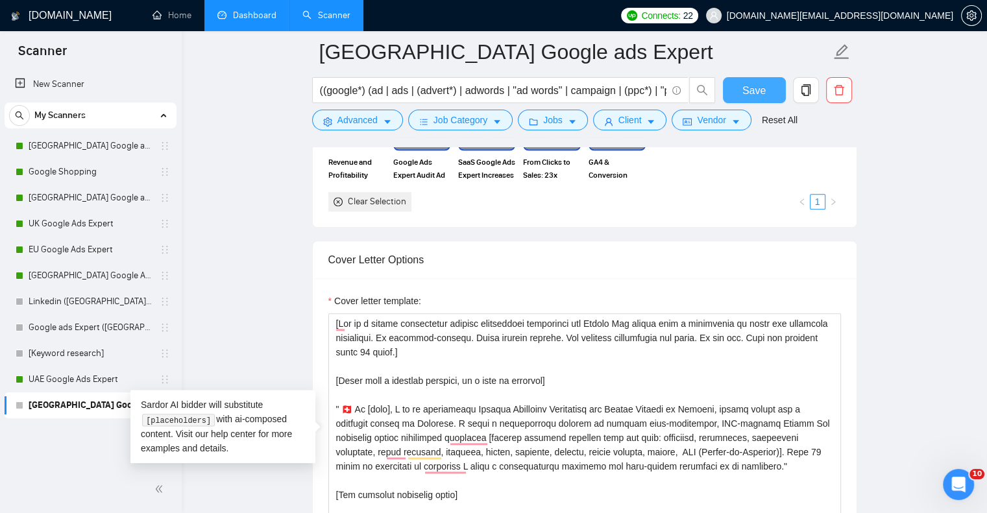
click at [761, 82] on span "Save" at bounding box center [753, 90] width 23 height 16
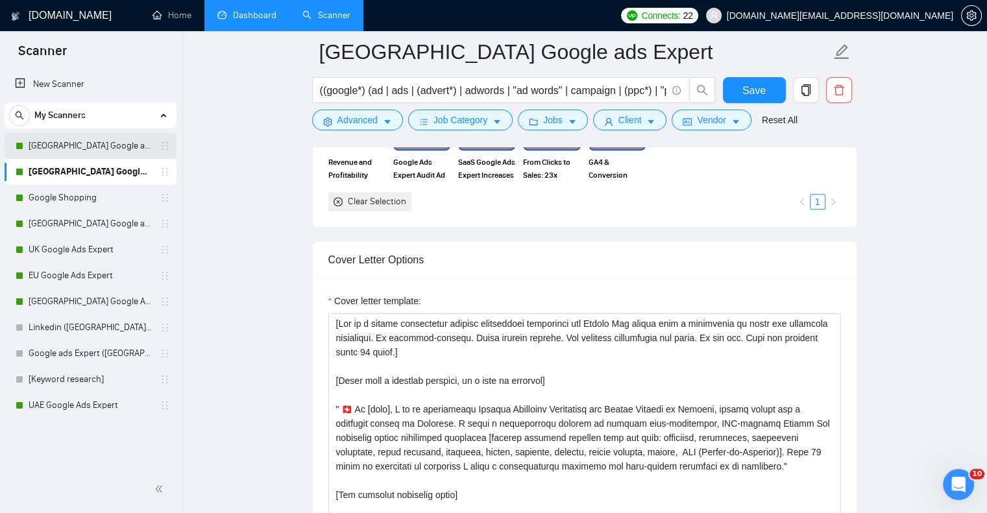
click at [152, 141] on link "[GEOGRAPHIC_DATA] Google ads Expert" at bounding box center [90, 146] width 123 height 26
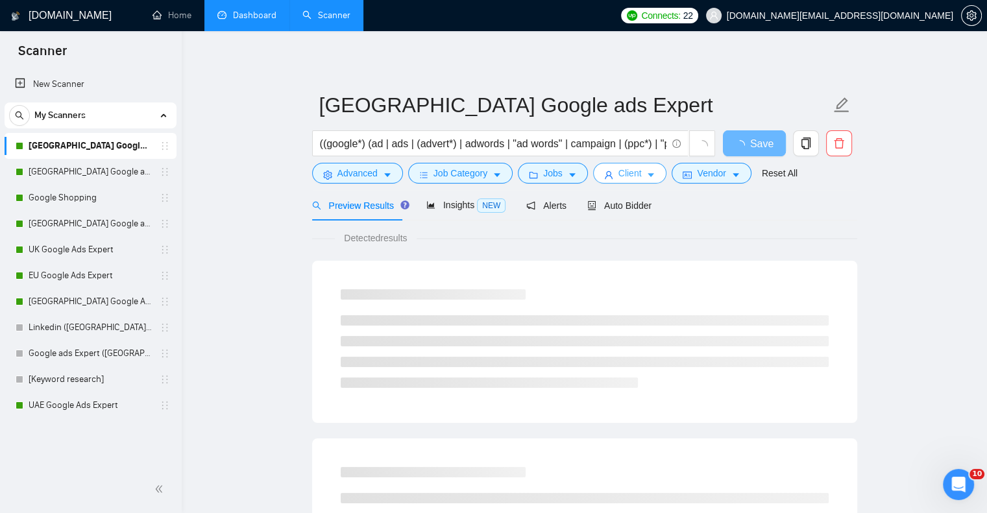
click at [639, 176] on button "Client" at bounding box center [630, 173] width 74 height 21
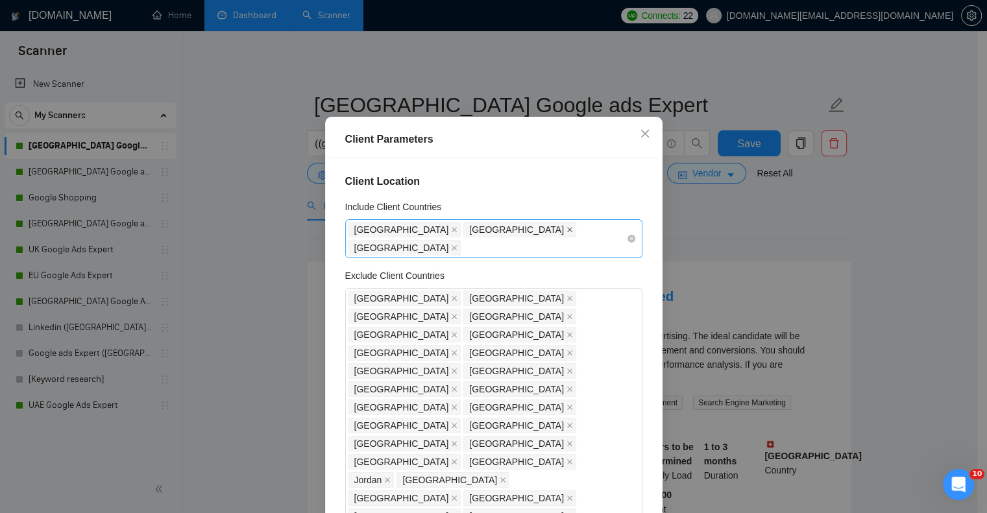
click at [566, 233] on icon "close" at bounding box center [569, 229] width 6 height 6
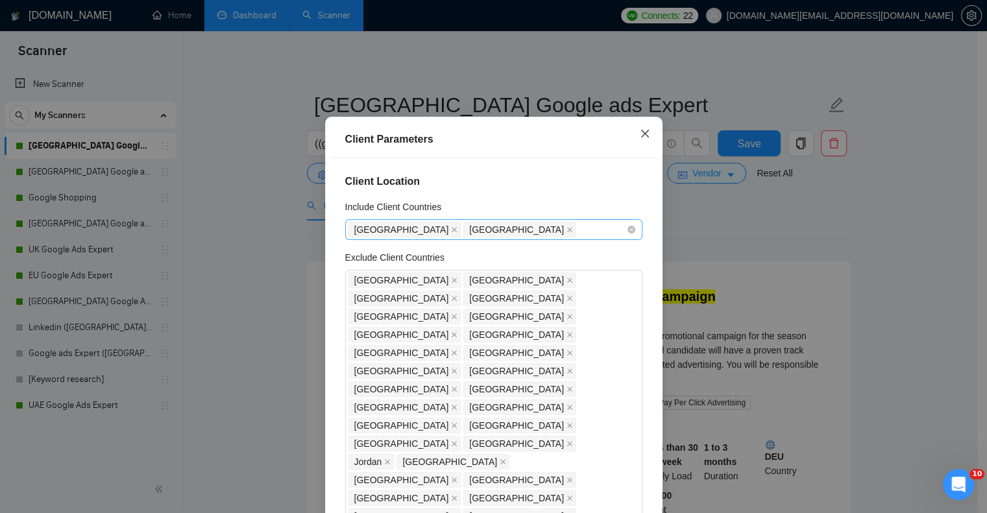
click at [641, 139] on icon "close" at bounding box center [645, 133] width 10 height 10
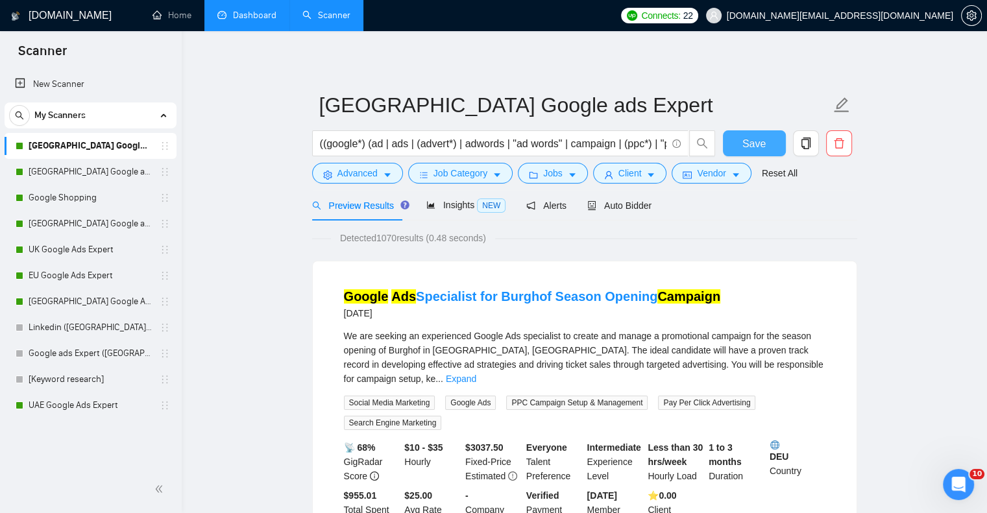
click at [747, 137] on span "Save" at bounding box center [753, 144] width 23 height 16
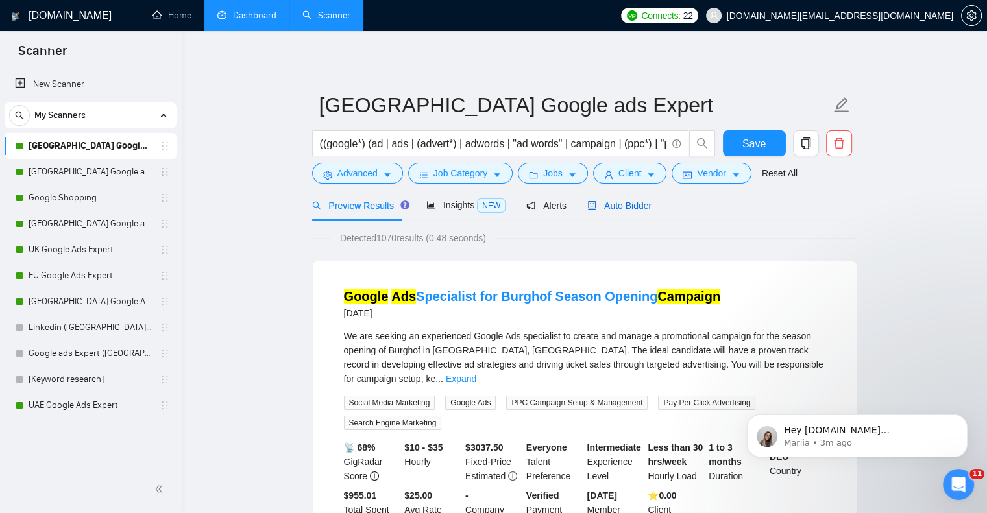
click at [623, 205] on span "Auto Bidder" at bounding box center [619, 205] width 64 height 10
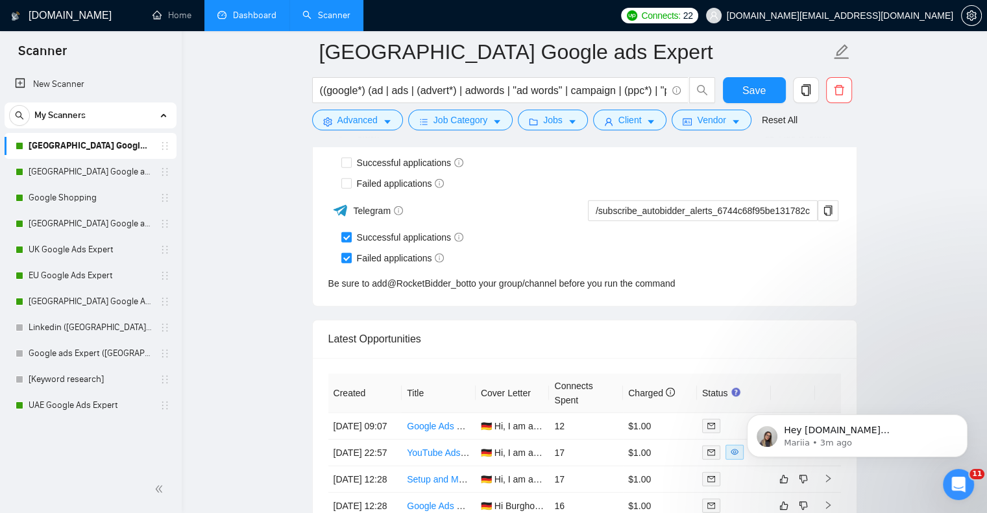
scroll to position [3438, 0]
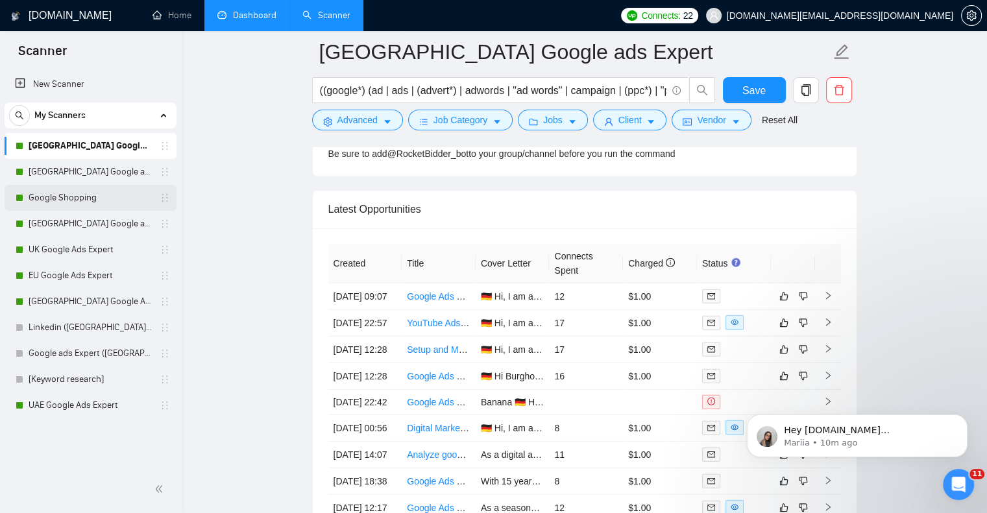
drag, startPoint x: 64, startPoint y: 202, endPoint x: 158, endPoint y: 197, distance: 94.2
click at [64, 202] on link "Google Shopping" at bounding box center [90, 198] width 123 height 26
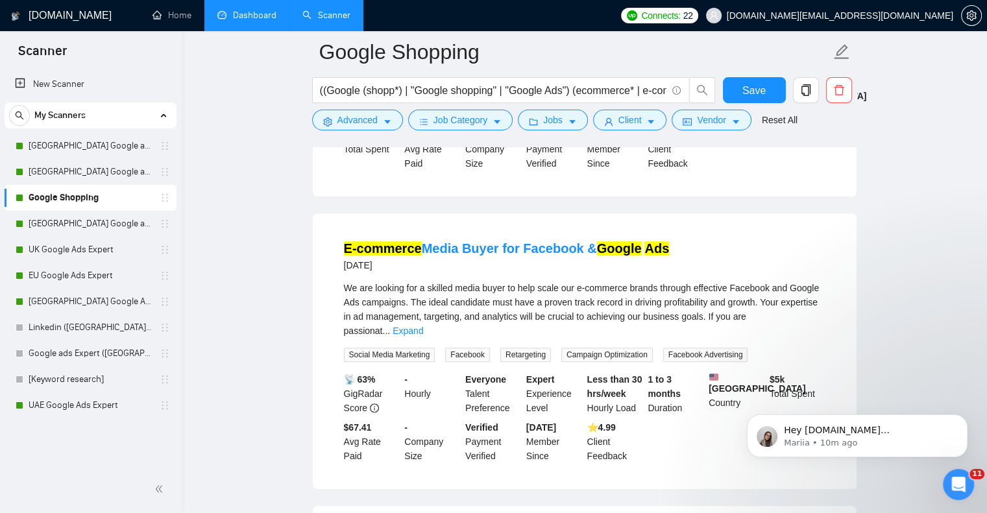
scroll to position [1362, 0]
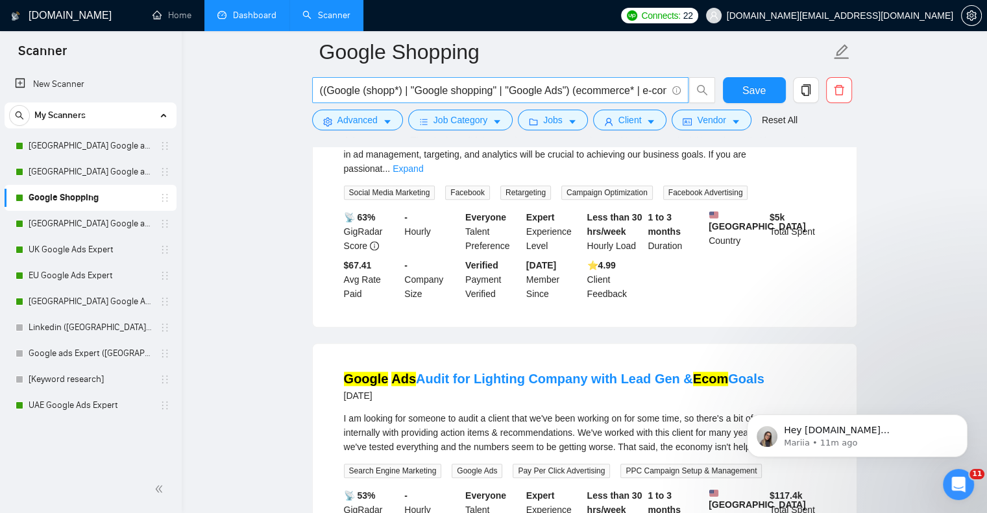
click at [378, 82] on input "((Google (shopp*) | "Google shopping" | "Google Ads") (ecommerce* | e-commerce*…" at bounding box center [493, 90] width 346 height 16
click at [586, 88] on input "((Google (shopp*) | "Google shopping" | "Google Ads") (ecommerce* | e-commerce*…" at bounding box center [493, 90] width 346 height 16
click at [58, 299] on link "[GEOGRAPHIC_DATA] Google Ads Expert" at bounding box center [90, 302] width 123 height 26
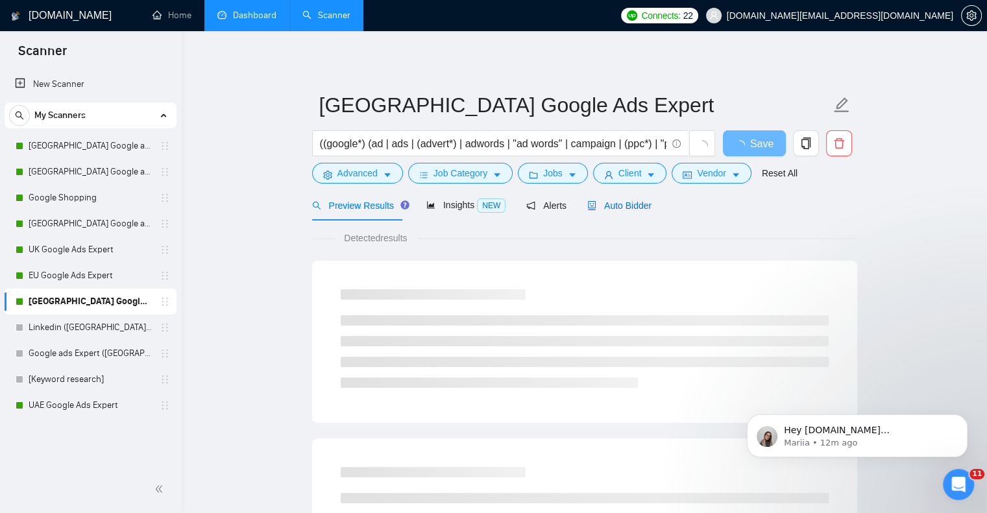
click at [633, 209] on span "Auto Bidder" at bounding box center [619, 205] width 64 height 10
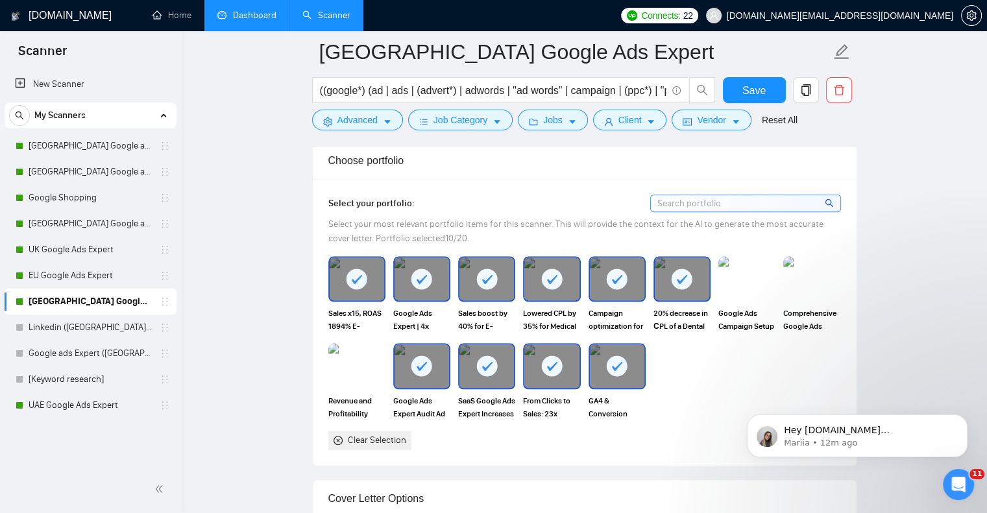
scroll to position [1492, 0]
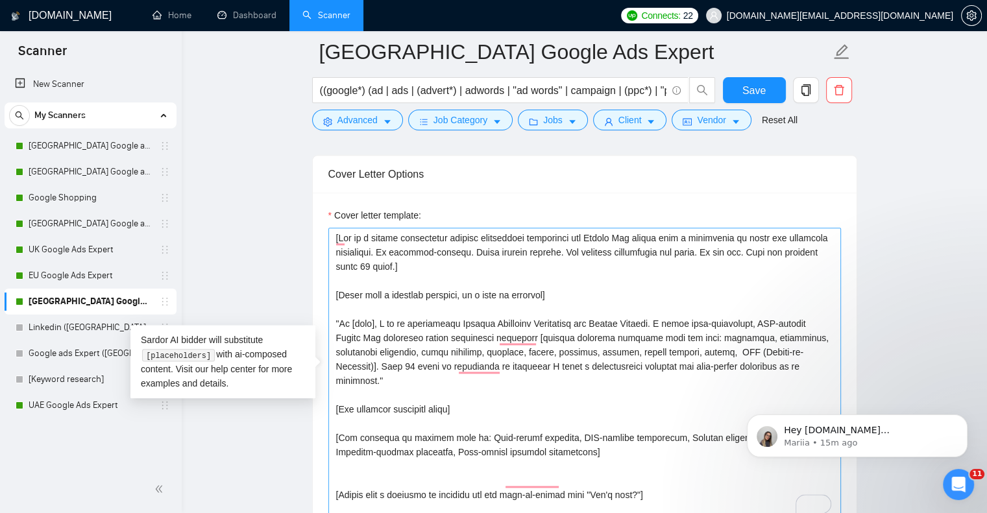
click at [407, 321] on textarea "Cover letter template:" at bounding box center [584, 374] width 512 height 292
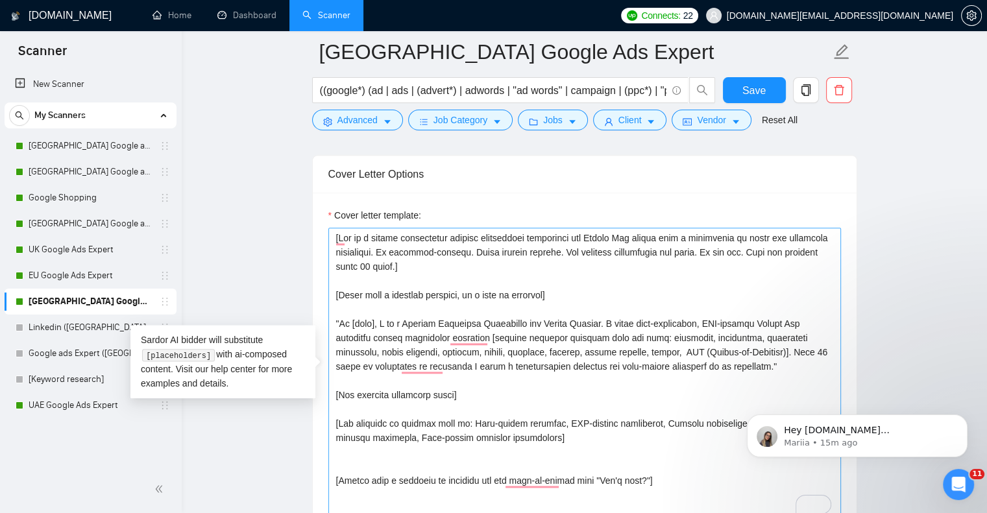
click at [599, 324] on textarea "Cover letter template:" at bounding box center [584, 374] width 512 height 292
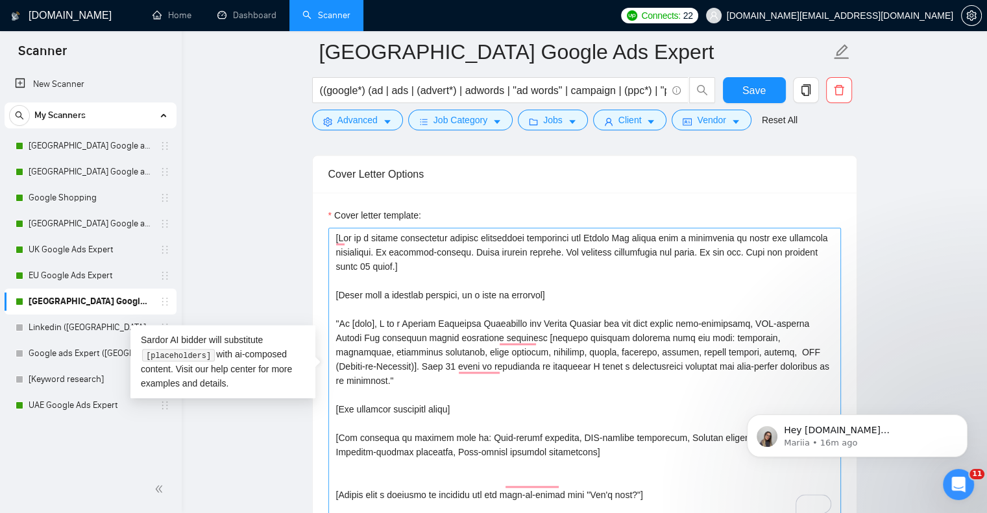
click at [430, 335] on textarea "Cover letter template:" at bounding box center [584, 374] width 512 height 292
drag, startPoint x: 457, startPoint y: 334, endPoint x: 337, endPoint y: 319, distance: 120.4
click at [337, 319] on textarea "Cover letter template:" at bounding box center [584, 374] width 512 height 292
paste textarea "I am a Digital Marketing Strategist and Google Partner who not only drives high…"
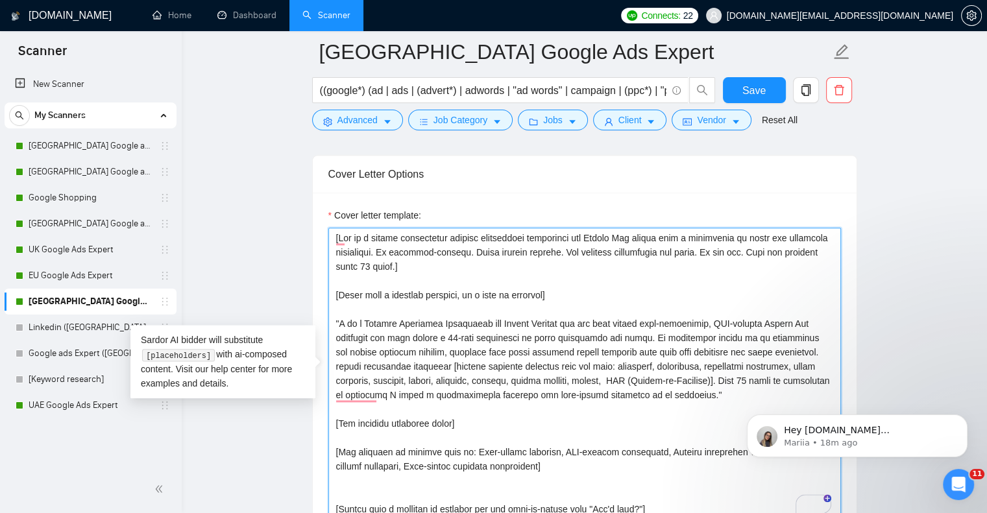
click at [361, 364] on textarea "Cover letter template:" at bounding box center [584, 374] width 512 height 292
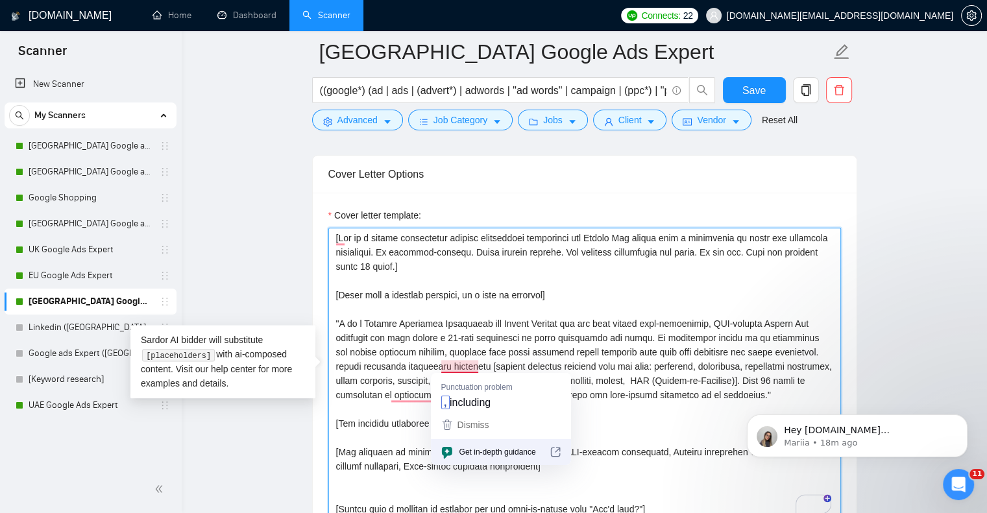
click at [456, 363] on textarea "Cover letter template:" at bounding box center [584, 374] width 512 height 292
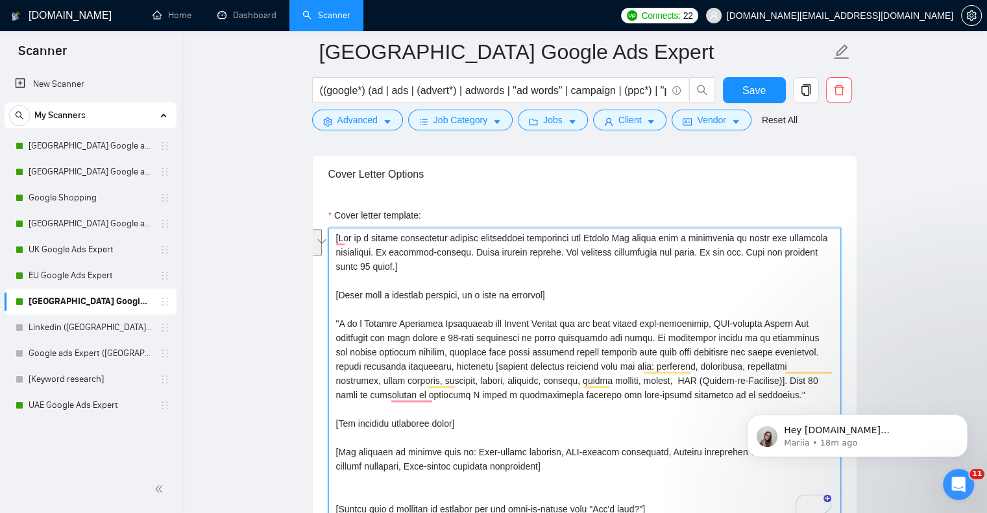
drag, startPoint x: 1504, startPoint y: 765, endPoint x: 748, endPoint y: 391, distance: 844.3
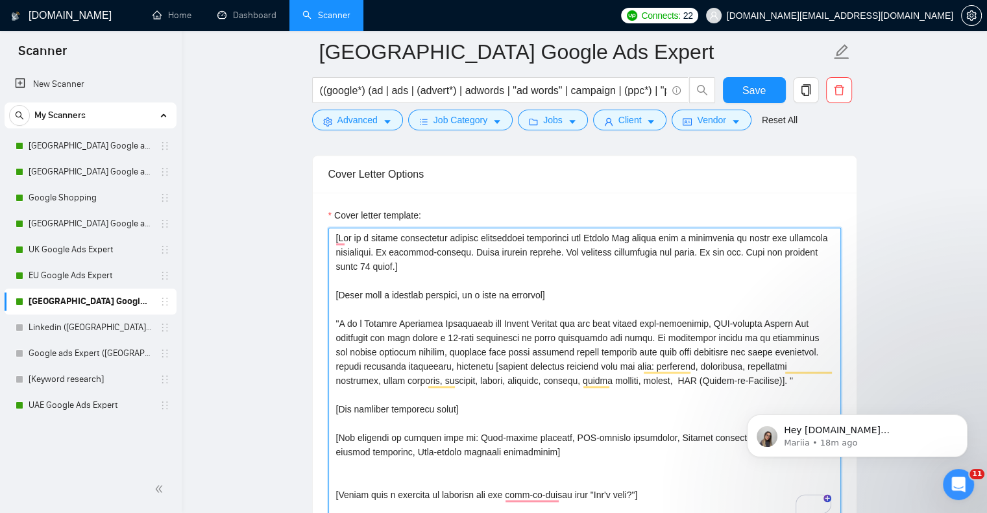
click at [339, 319] on textarea "Cover letter template:" at bounding box center [584, 374] width 512 height 292
click at [795, 378] on textarea "Cover letter template:" at bounding box center [584, 374] width 512 height 292
drag, startPoint x: 333, startPoint y: 321, endPoint x: 439, endPoint y: 364, distance: 114.1
click at [439, 364] on textarea "Cover letter template:" at bounding box center [584, 374] width 512 height 292
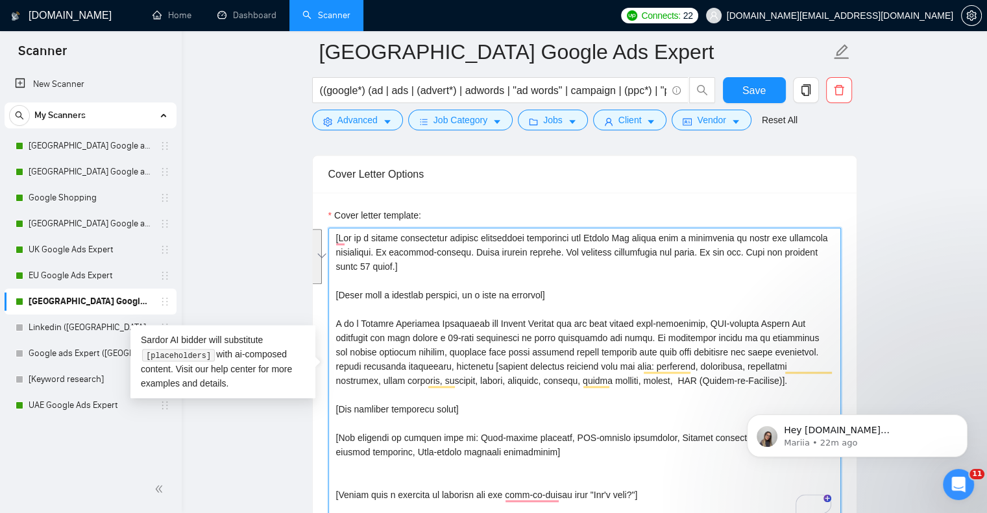
click at [586, 349] on textarea "Cover letter template:" at bounding box center [584, 374] width 512 height 292
drag, startPoint x: 761, startPoint y: 320, endPoint x: 817, endPoint y: 324, distance: 55.9
click at [817, 324] on textarea "Cover letter template:" at bounding box center [584, 374] width 512 height 292
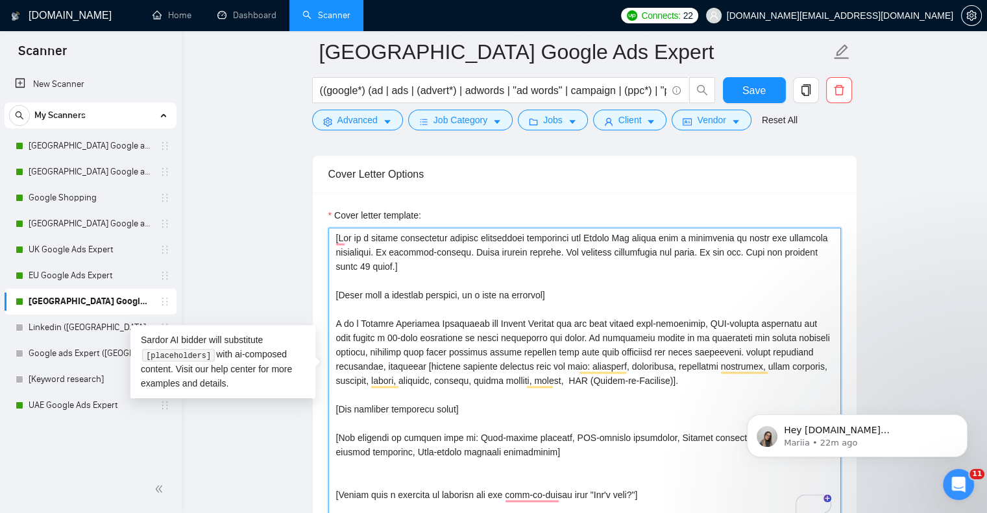
click at [683, 381] on textarea "Cover letter template:" at bounding box center [584, 374] width 512 height 292
paste textarea "full suite of services, including conversion tracking setup, CRM integration, a…"
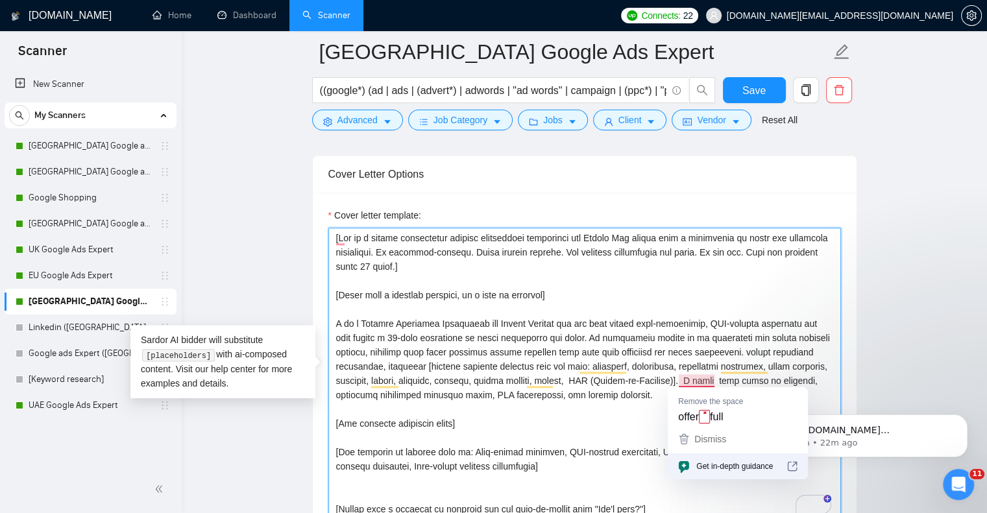
click at [697, 381] on textarea "Cover letter template:" at bounding box center [584, 374] width 512 height 292
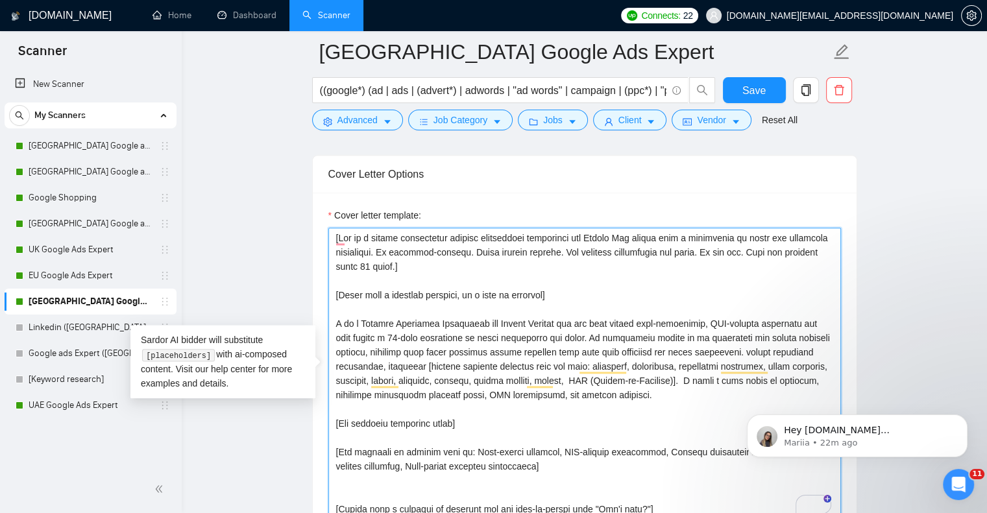
click at [617, 396] on textarea "Cover letter template:" at bounding box center [584, 374] width 512 height 292
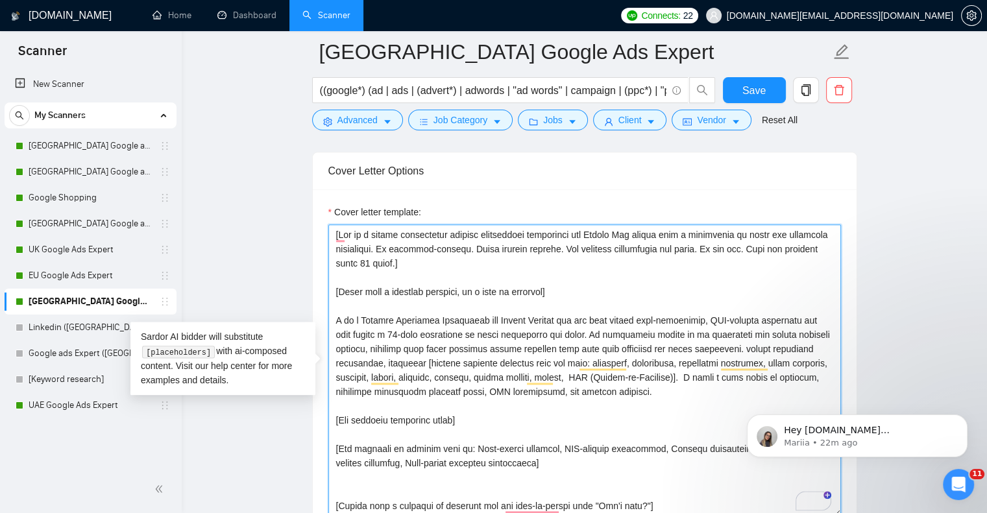
scroll to position [1557, 0]
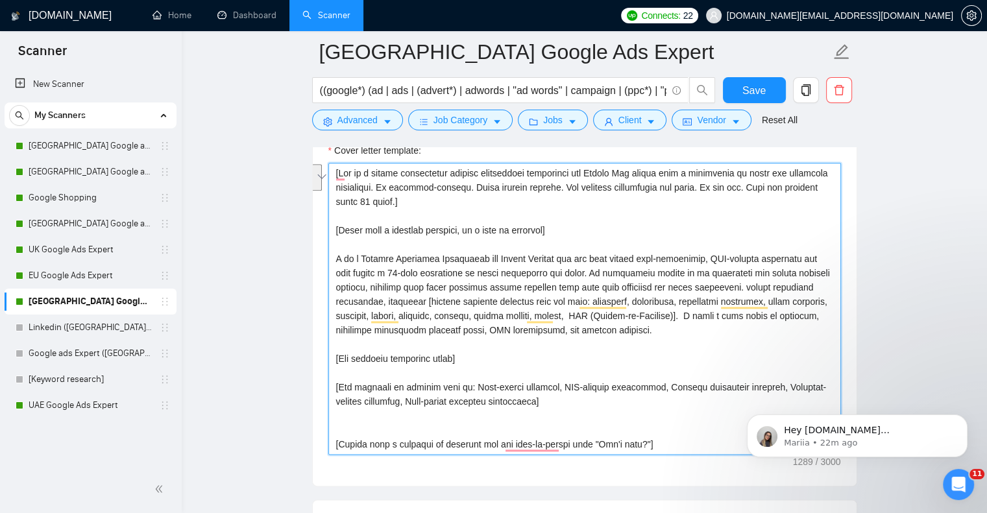
drag, startPoint x: 569, startPoint y: 402, endPoint x: 325, endPoint y: 391, distance: 244.2
click at [325, 391] on div "Cover Letter Options Cover letter template:" at bounding box center [584, 288] width 545 height 396
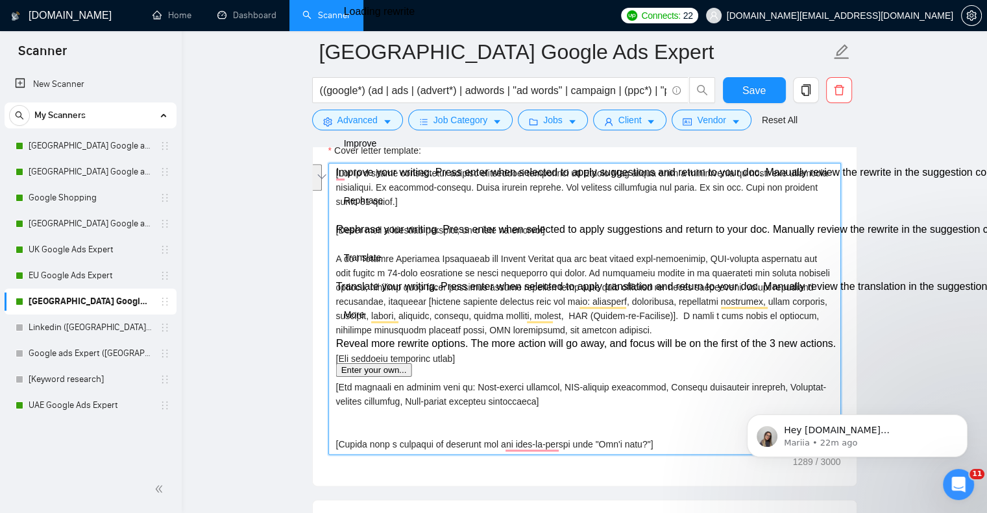
click at [423, 391] on textarea "Cover letter template:" at bounding box center [584, 309] width 512 height 292
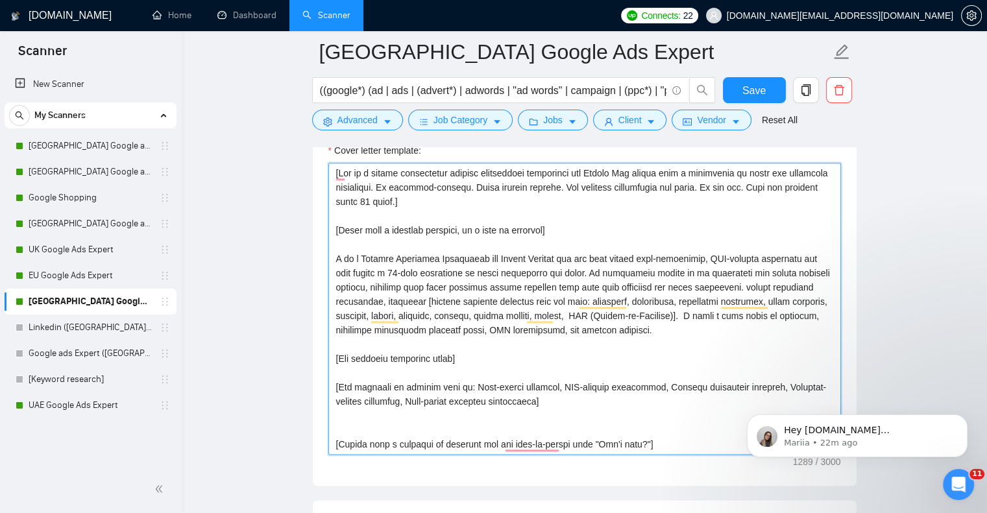
click at [337, 384] on textarea "Cover letter template:" at bounding box center [584, 309] width 512 height 292
click at [548, 402] on textarea "Cover letter template:" at bounding box center [584, 309] width 512 height 292
drag, startPoint x: 524, startPoint y: 400, endPoint x: 331, endPoint y: 387, distance: 193.8
click at [331, 386] on div "Cover Letter Options Cover letter template:" at bounding box center [584, 288] width 545 height 396
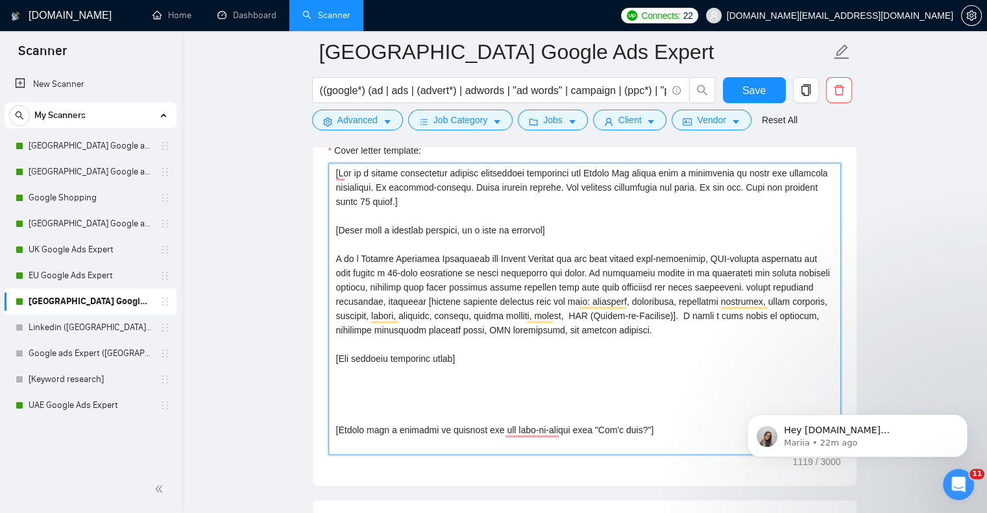
click at [627, 334] on textarea "Cover letter template:" at bounding box center [584, 309] width 512 height 292
paste textarea "Key benefits of working with me: Data-driven approach, ROI-focused strategies, …"
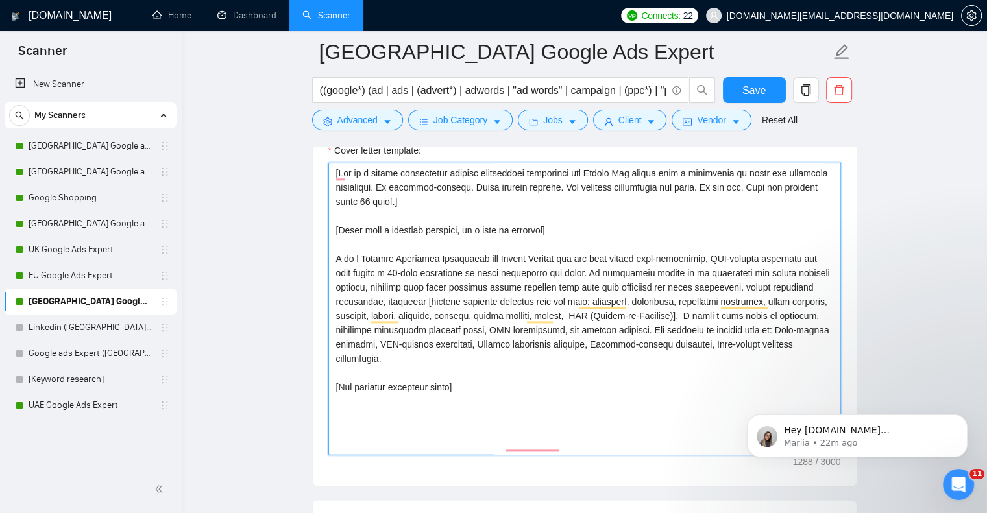
click at [394, 413] on textarea "Cover letter template:" at bounding box center [584, 309] width 512 height 292
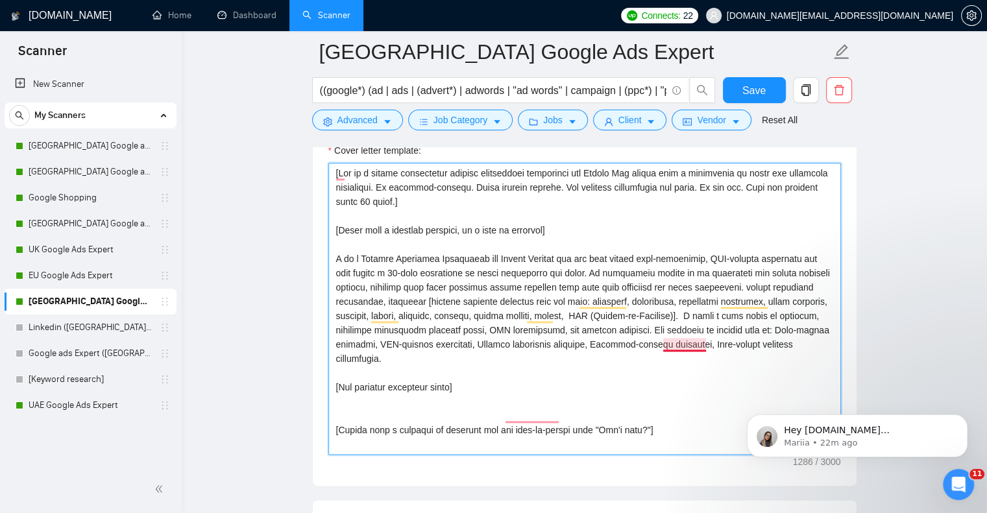
click at [682, 344] on textarea "Cover letter template:" at bounding box center [584, 309] width 512 height 292
type textarea "[Act as a highly experienced digital advertising strategist and Google Ads expe…"
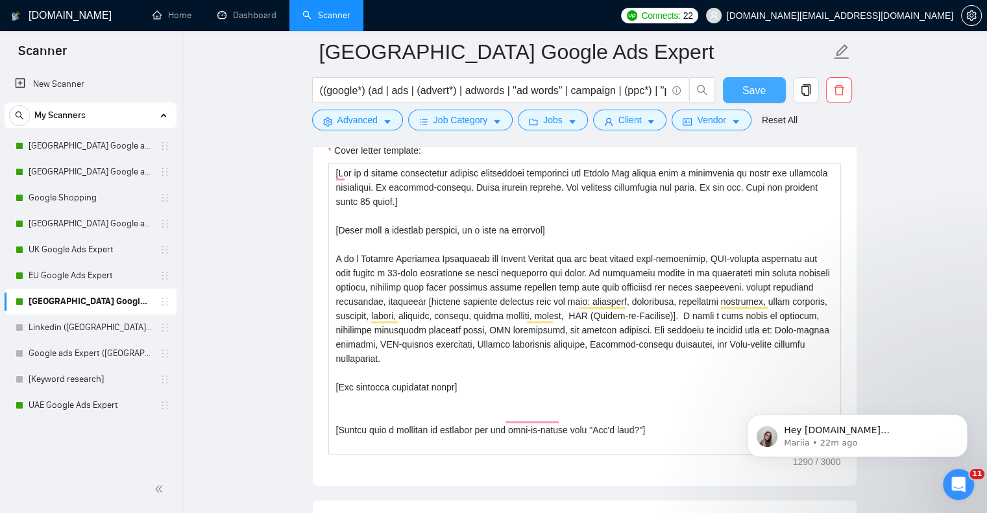
click at [764, 88] on button "Save" at bounding box center [754, 90] width 63 height 26
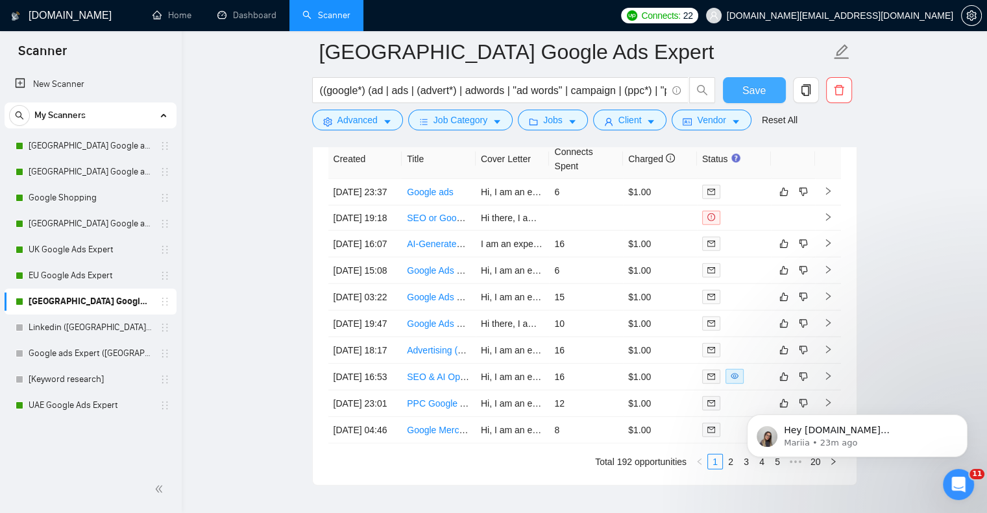
scroll to position [3372, 0]
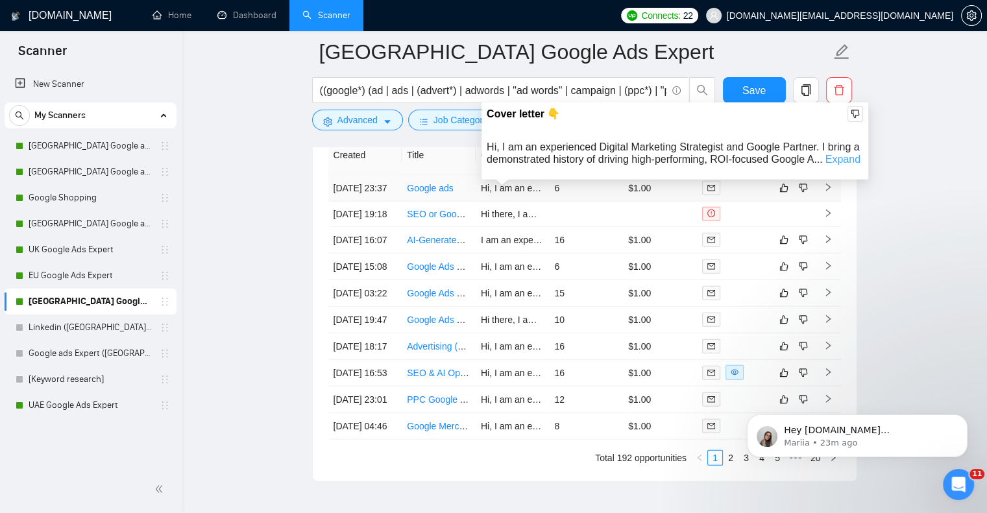
click at [854, 161] on link "Expand" at bounding box center [842, 159] width 35 height 11
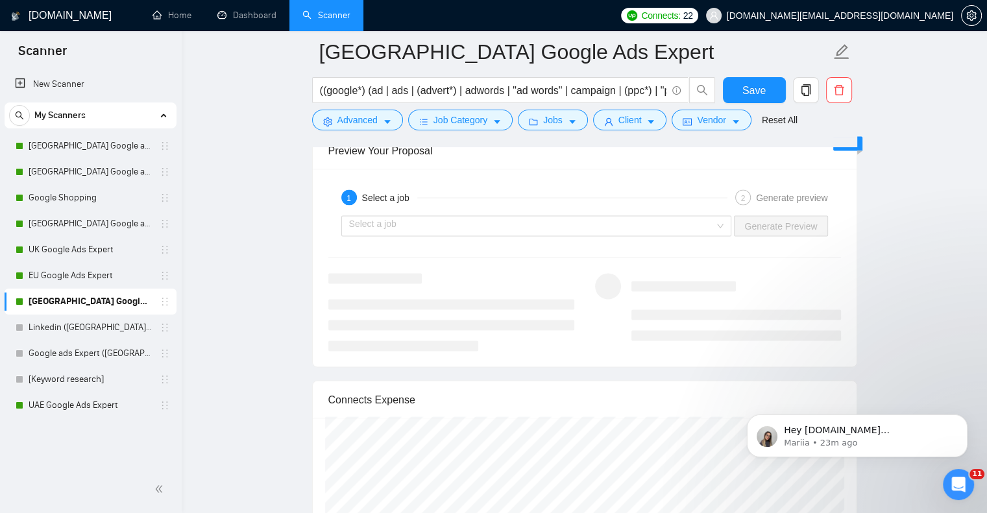
scroll to position [2592, 0]
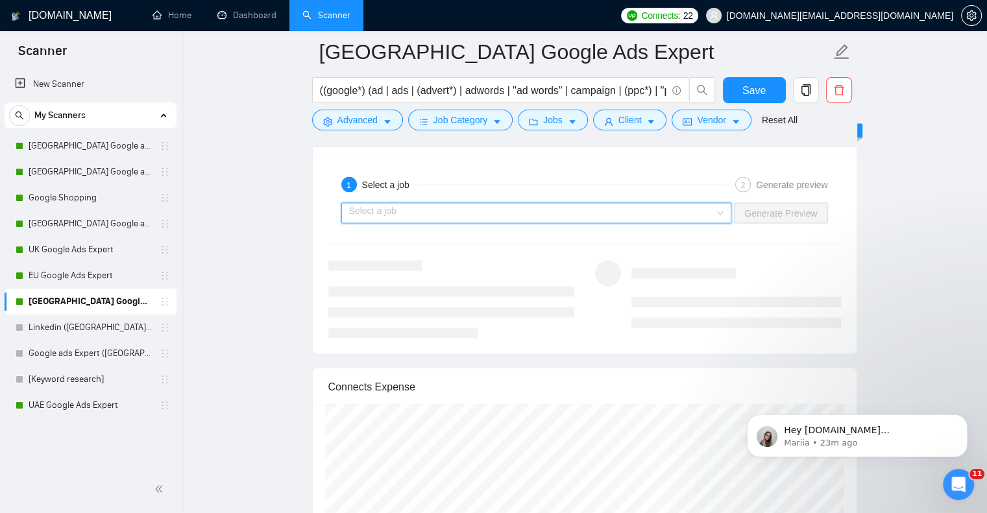
click at [711, 213] on input "search" at bounding box center [532, 213] width 366 height 19
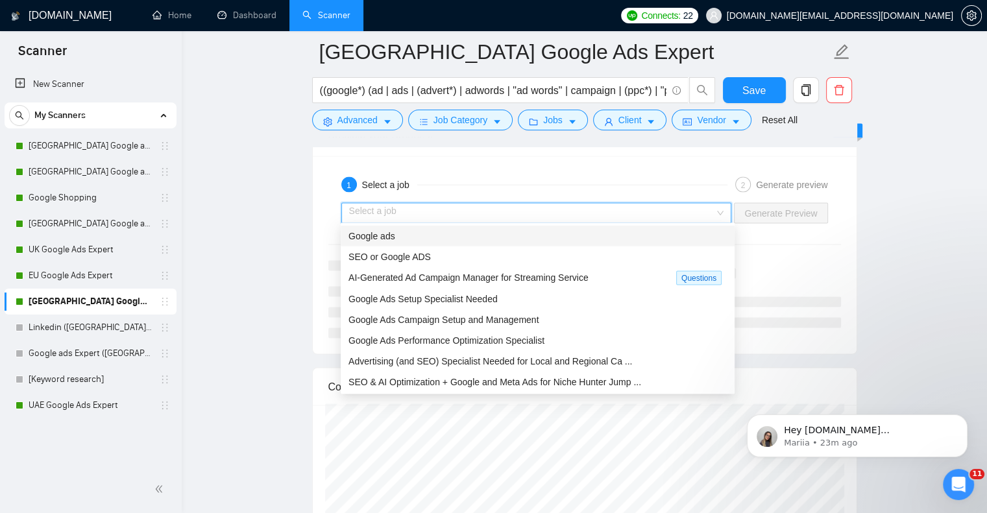
click at [475, 235] on div "Google ads" at bounding box center [537, 236] width 378 height 14
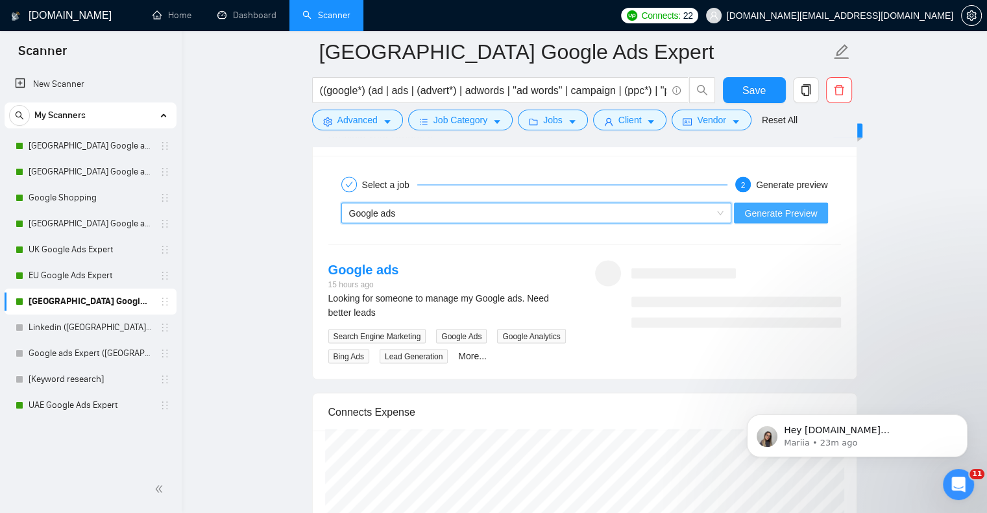
click at [804, 214] on span "Generate Preview" at bounding box center [780, 213] width 73 height 14
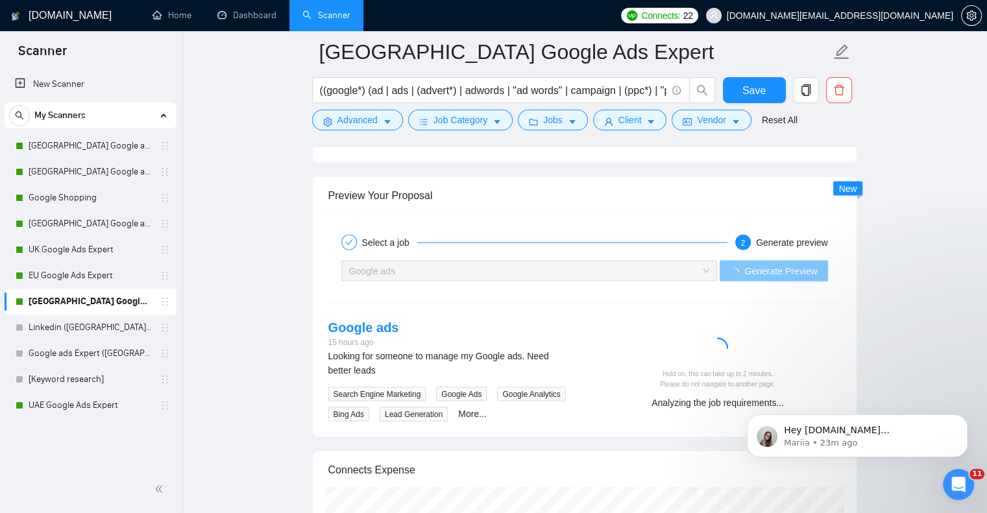
scroll to position [2527, 0]
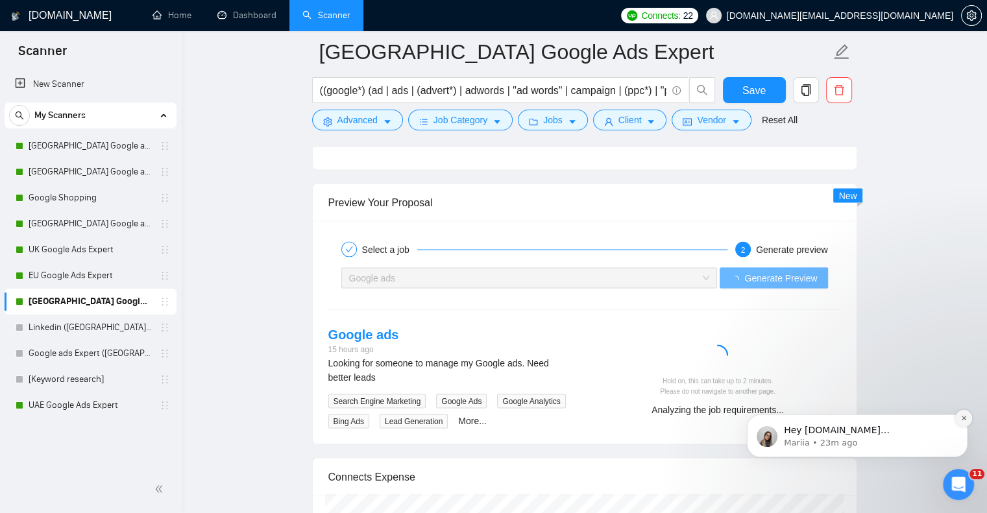
click at [965, 413] on button "Dismiss notification" at bounding box center [963, 418] width 17 height 17
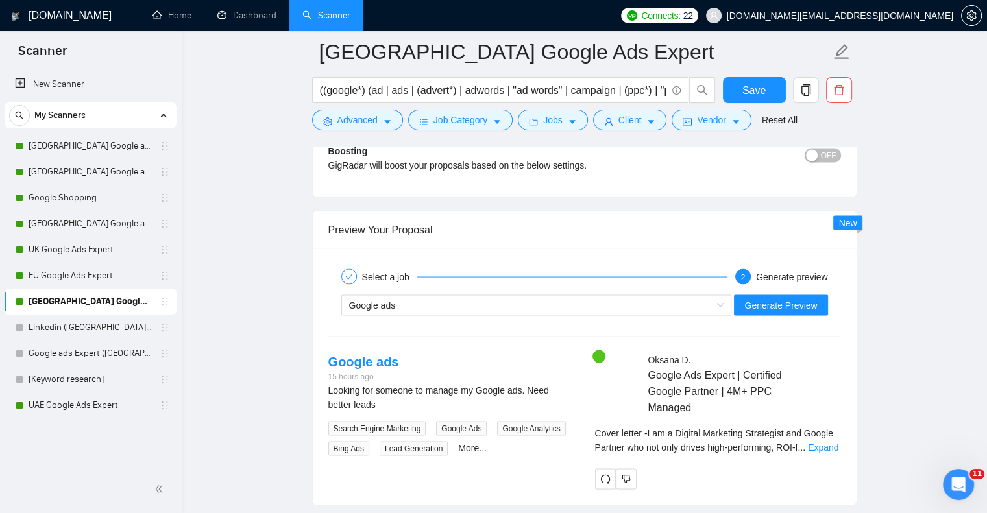
scroll to position [2592, 0]
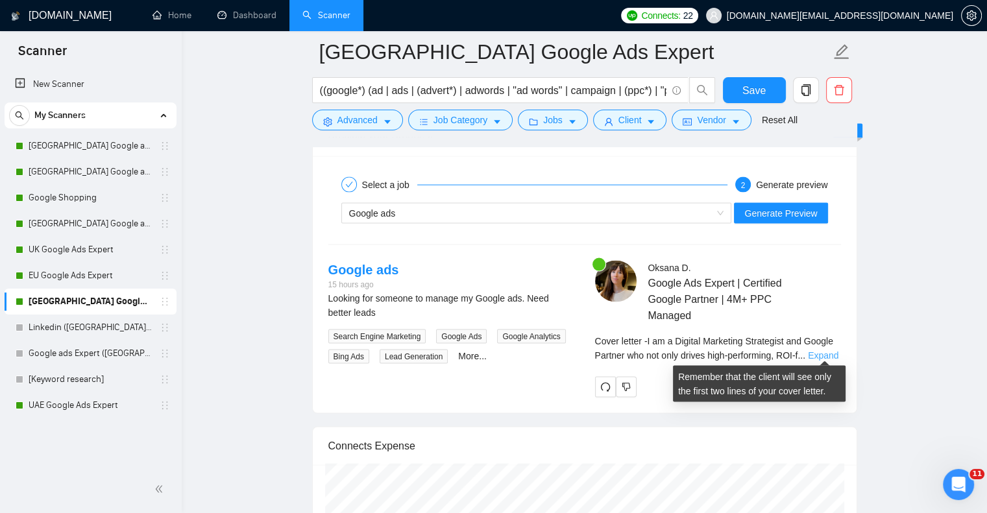
click at [819, 352] on link "Expand" at bounding box center [823, 355] width 30 height 10
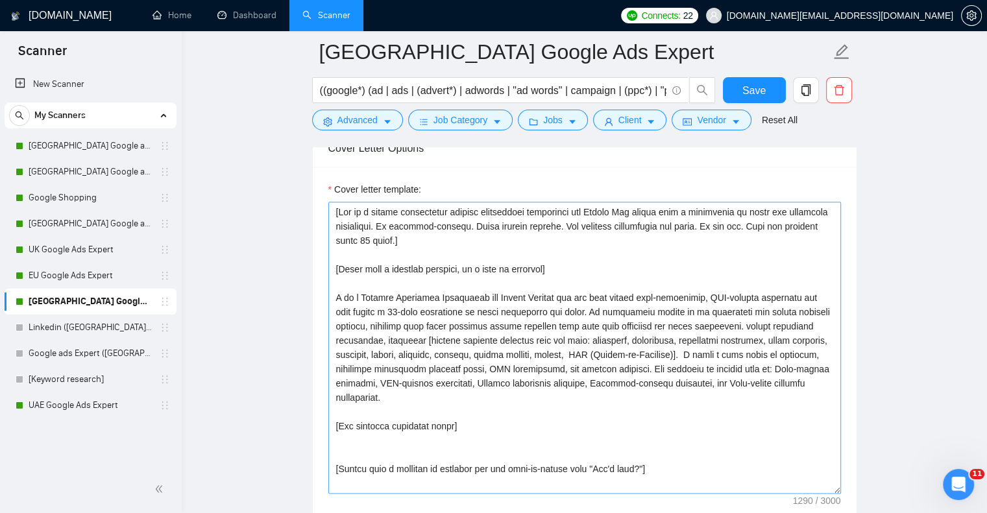
scroll to position [1489, 0]
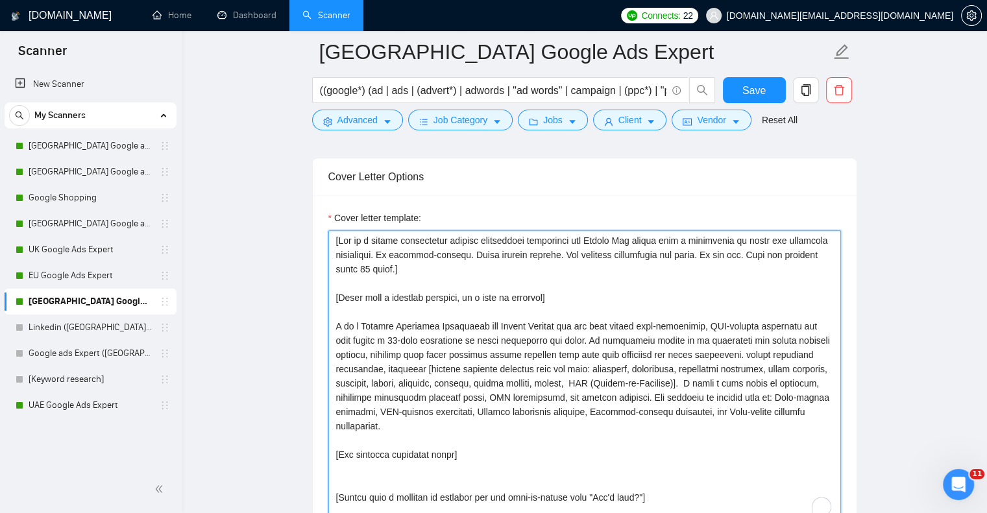
click at [333, 324] on textarea "Cover letter template:" at bounding box center [584, 376] width 512 height 292
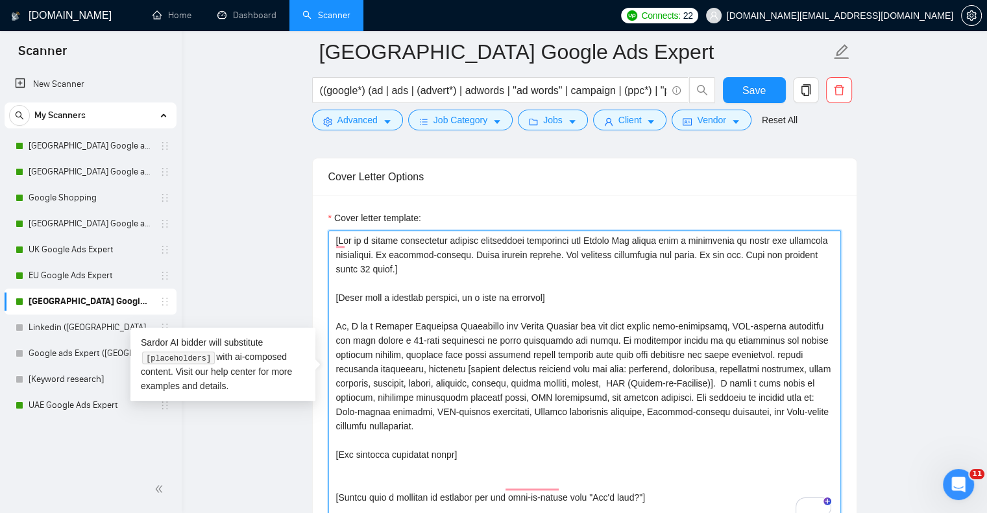
click at [335, 319] on textarea "Cover letter template:" at bounding box center [584, 376] width 512 height 292
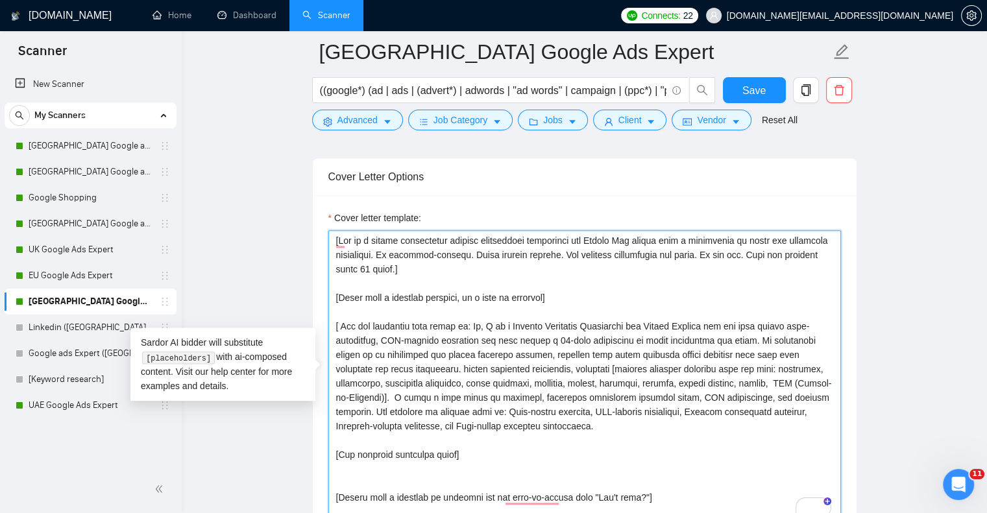
click at [556, 421] on textarea "Cover letter template:" at bounding box center [584, 376] width 512 height 292
type textarea "[Act as a highly experienced digital advertising strategist and Google Ads expe…"
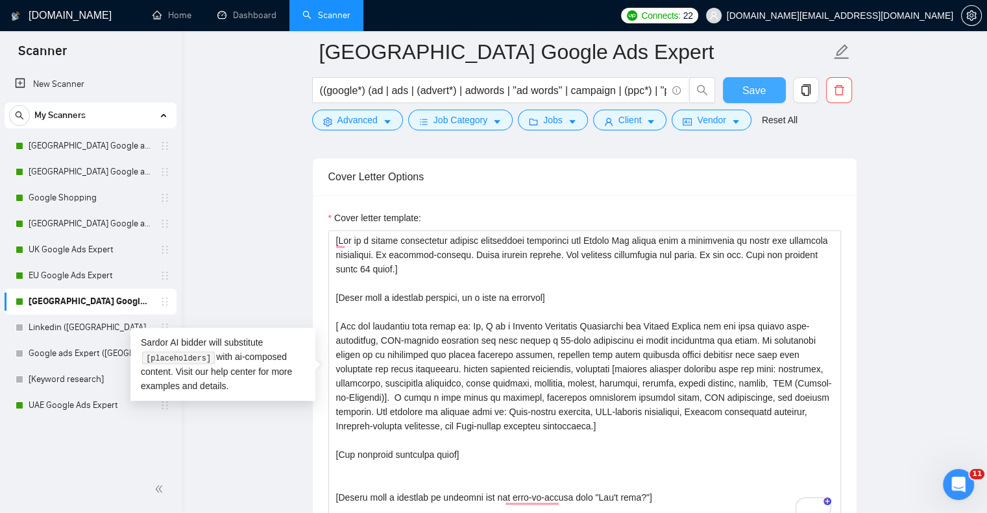
click at [759, 86] on span "Save" at bounding box center [753, 90] width 23 height 16
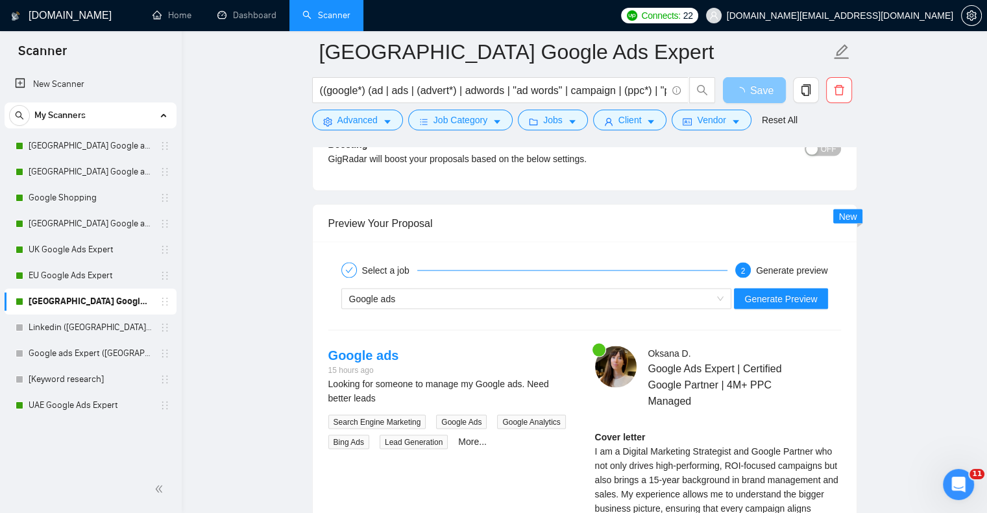
scroll to position [2592, 0]
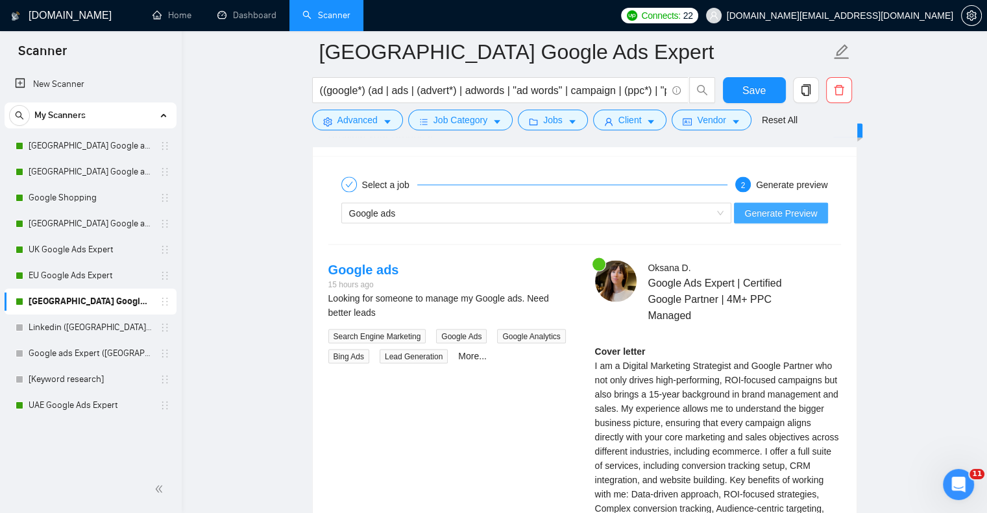
click at [791, 210] on span "Generate Preview" at bounding box center [780, 213] width 73 height 14
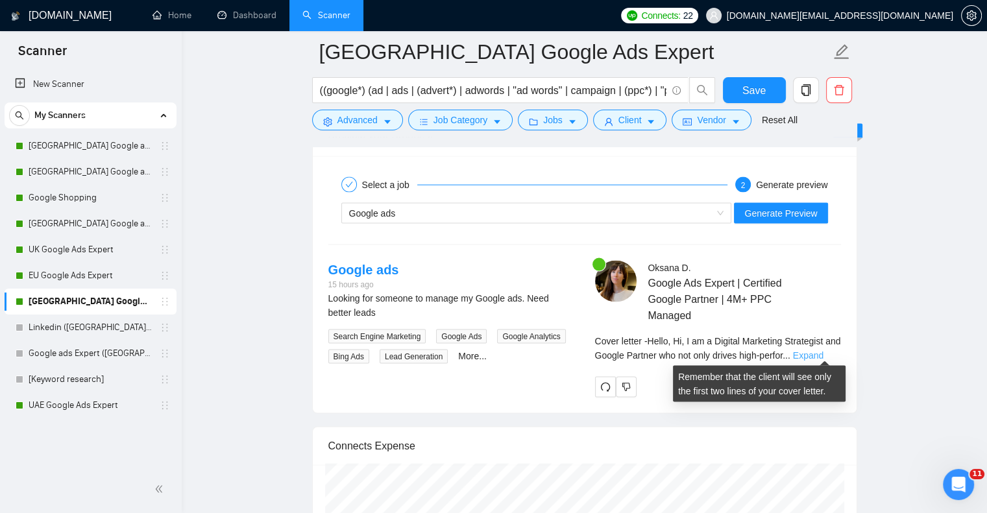
click at [823, 357] on link "Expand" at bounding box center [808, 355] width 30 height 10
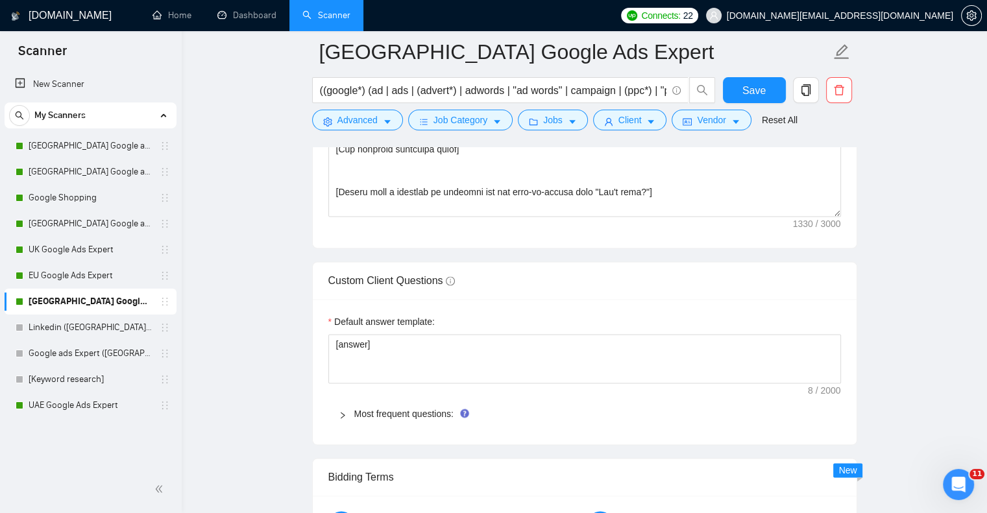
scroll to position [1554, 0]
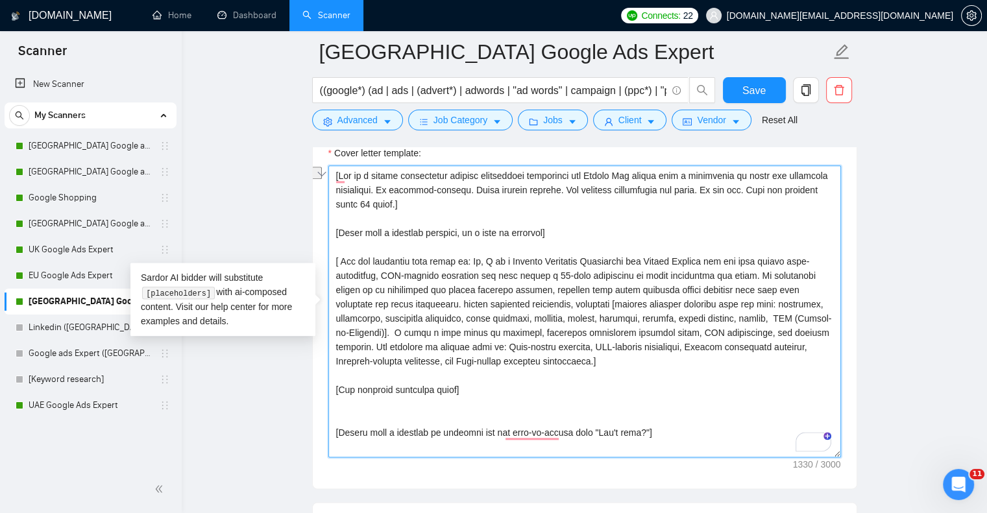
drag, startPoint x: 486, startPoint y: 429, endPoint x: 384, endPoint y: 429, distance: 101.8
click at [384, 429] on textarea "Cover letter template:" at bounding box center [584, 311] width 512 height 292
click at [395, 409] on textarea "Cover letter template:" at bounding box center [584, 311] width 512 height 292
drag, startPoint x: 474, startPoint y: 258, endPoint x: 485, endPoint y: 258, distance: 11.0
click at [485, 258] on textarea "Cover letter template:" at bounding box center [584, 311] width 512 height 292
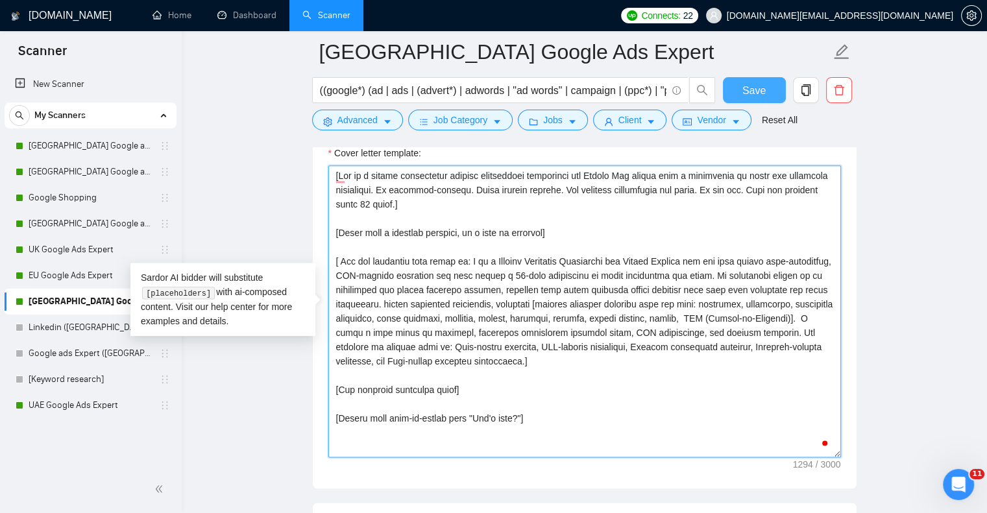
type textarea "[Act as a highly experienced digital advertising strategist and Google Ads expe…"
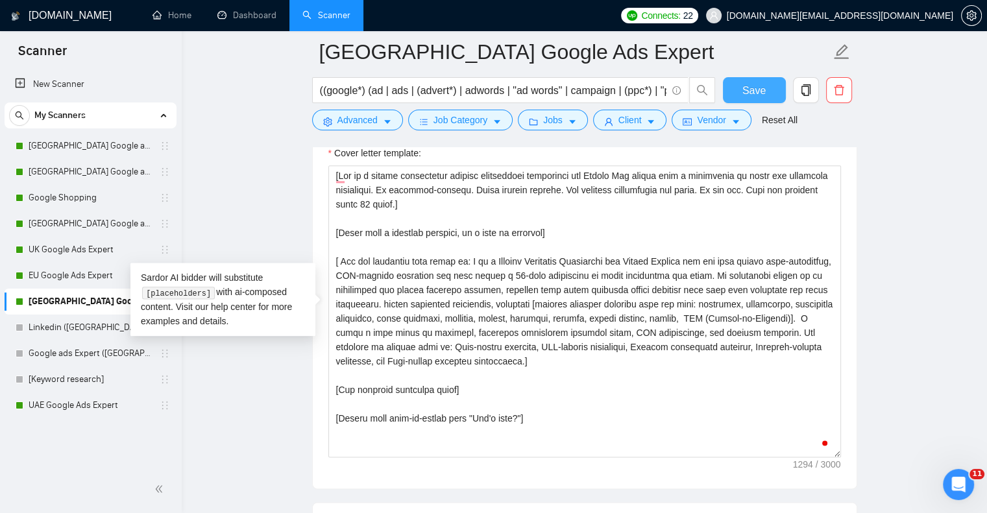
click at [751, 88] on span "Save" at bounding box center [753, 90] width 23 height 16
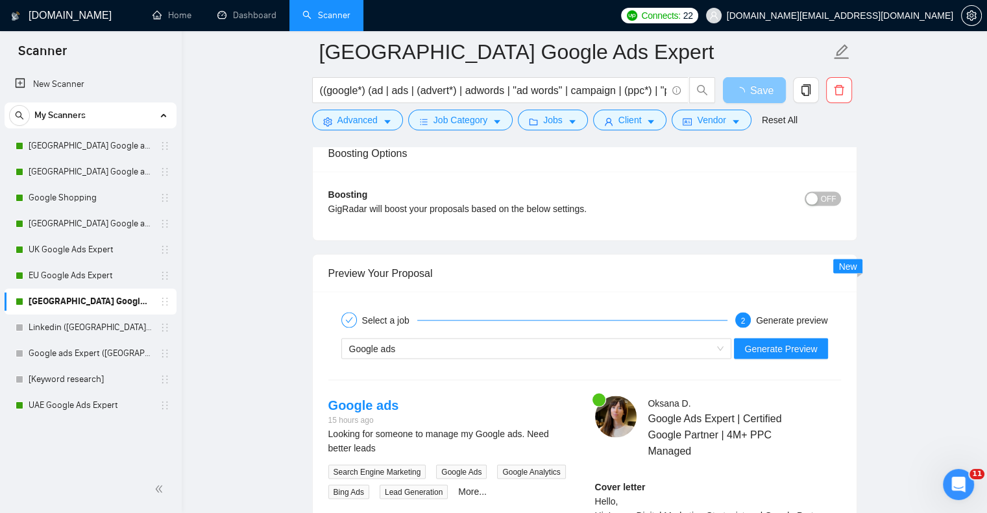
scroll to position [2592, 0]
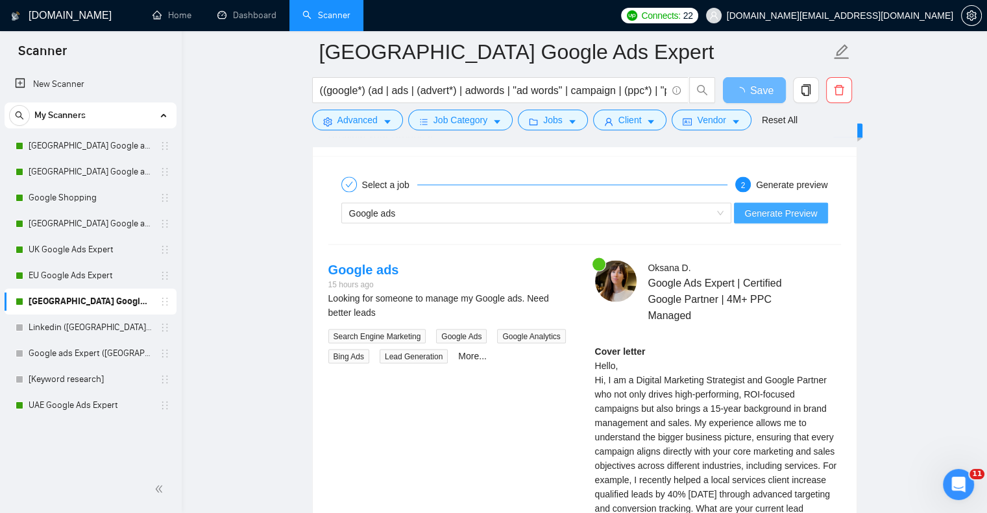
click at [777, 344] on div "Cover letter Hello, Hi, I am a Digital Marketing Strategist and Google Partner …" at bounding box center [718, 437] width 246 height 186
click at [764, 211] on span "Generate Preview" at bounding box center [780, 213] width 73 height 14
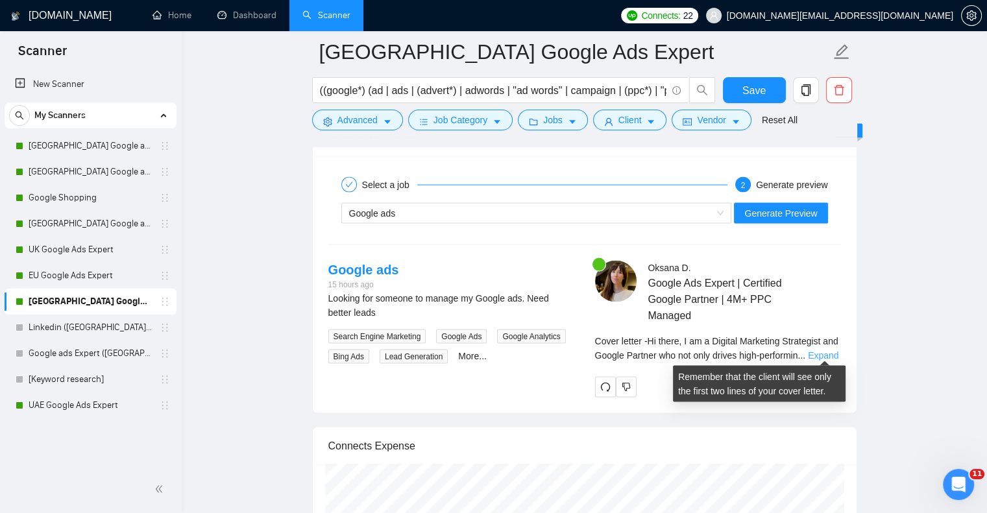
click at [816, 356] on link "Expand" at bounding box center [823, 355] width 30 height 10
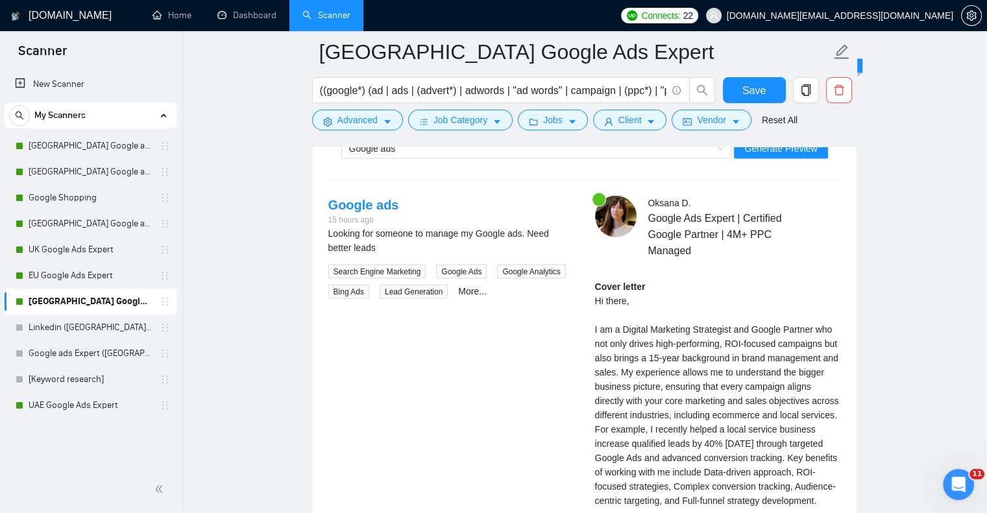
scroll to position [2722, 0]
